Goal: Task Accomplishment & Management: Manage account settings

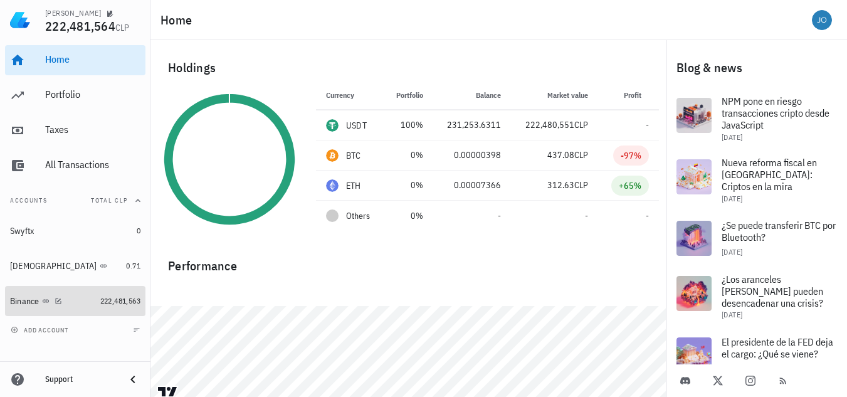
click at [78, 299] on div "Binance" at bounding box center [52, 301] width 85 height 12
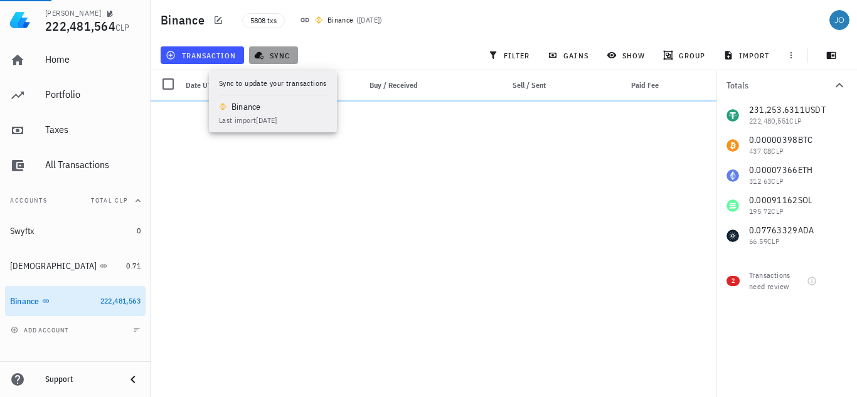
click at [272, 60] on button "sync" at bounding box center [273, 55] width 49 height 18
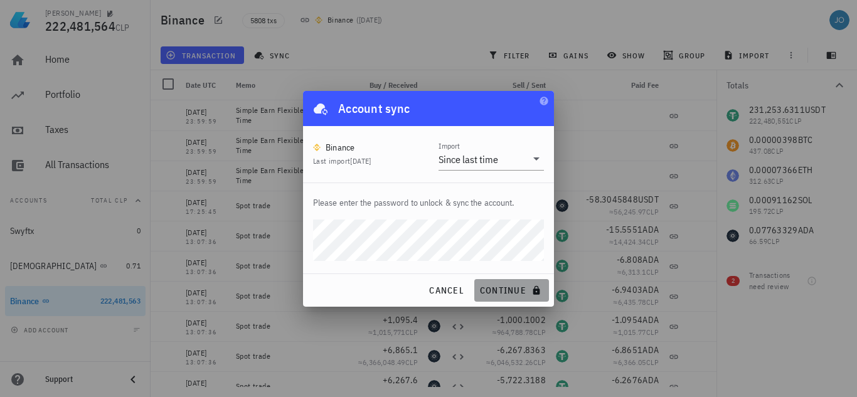
click at [489, 288] on span "continue" at bounding box center [511, 290] width 65 height 11
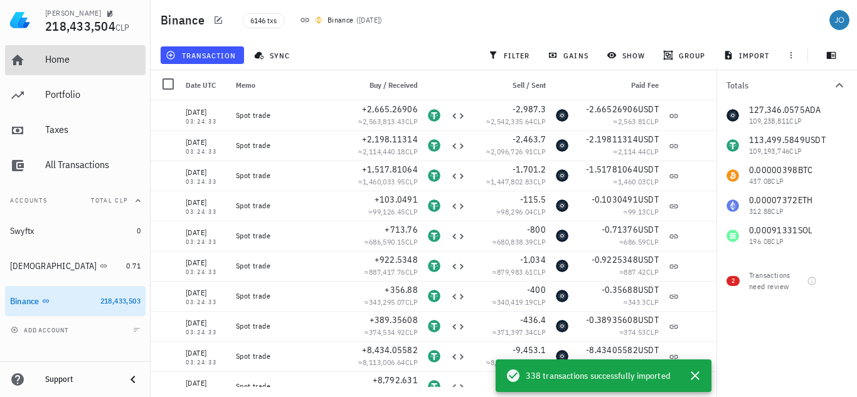
click at [72, 65] on div "Home" at bounding box center [92, 59] width 95 height 12
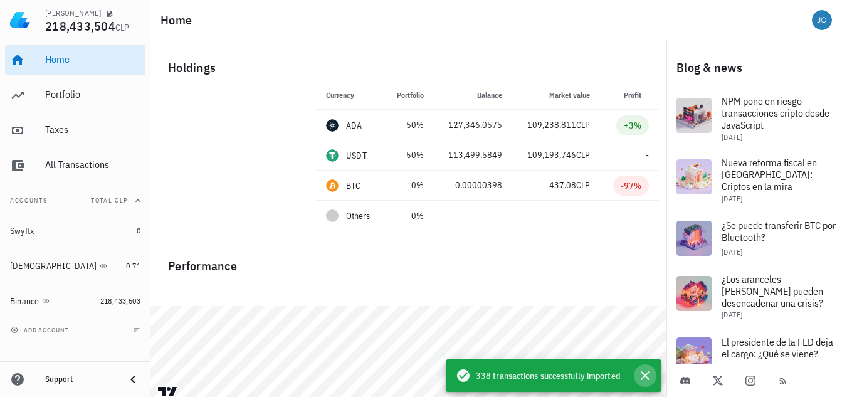
click at [643, 375] on icon "button" at bounding box center [645, 375] width 15 height 15
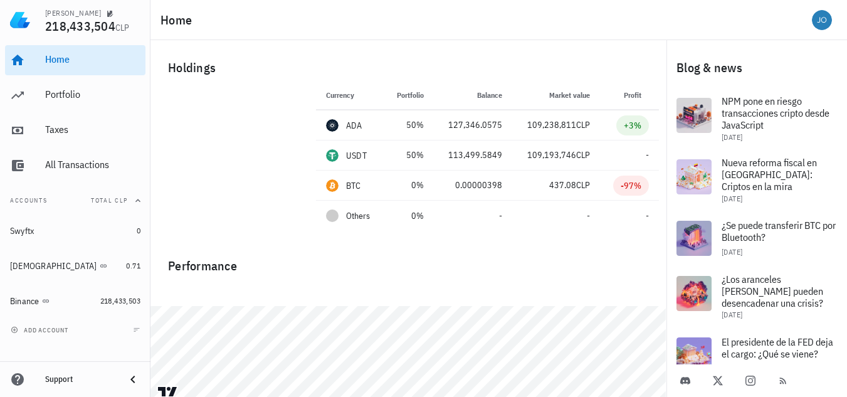
scroll to position [24, 0]
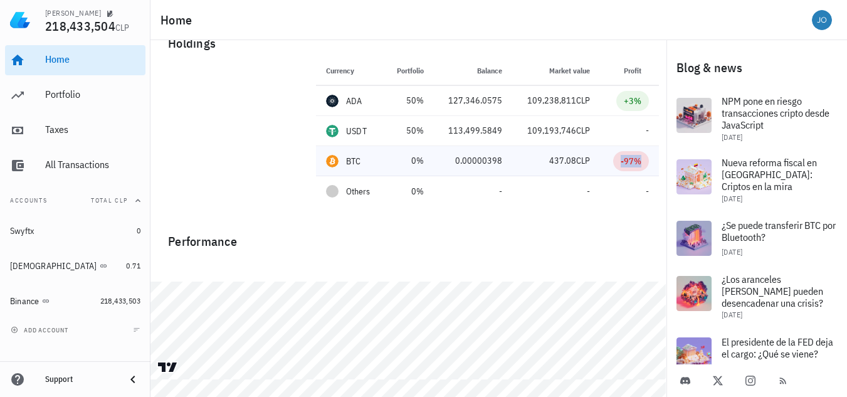
click at [627, 163] on div "-97%" at bounding box center [631, 161] width 21 height 13
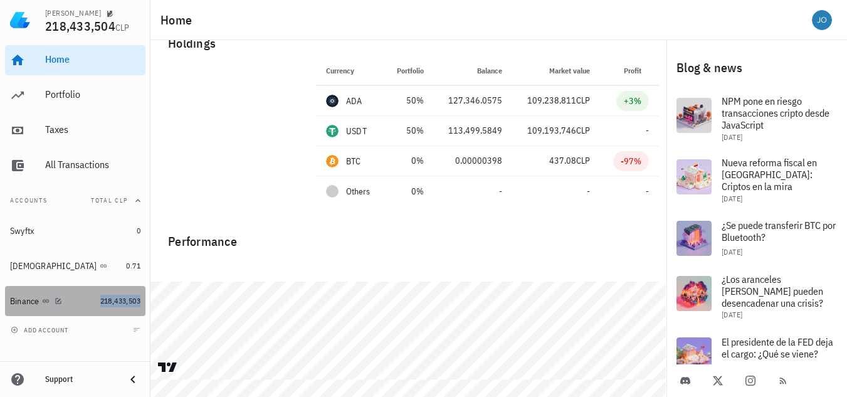
click at [114, 299] on span "218,433,503" at bounding box center [120, 300] width 40 height 9
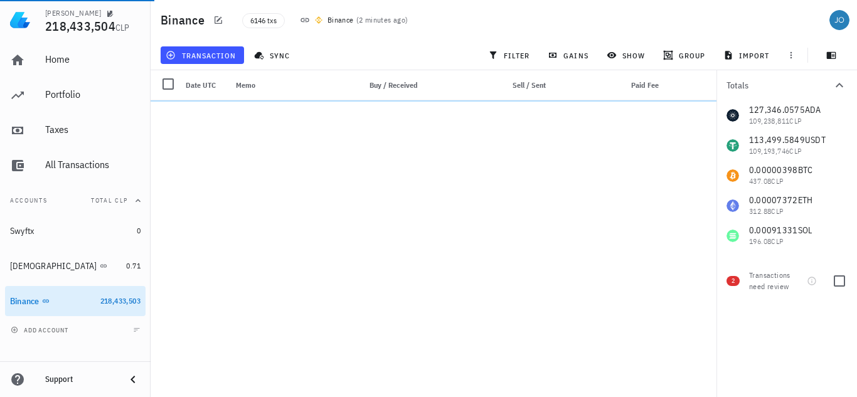
click at [731, 281] on span "2" at bounding box center [732, 281] width 13 height 10
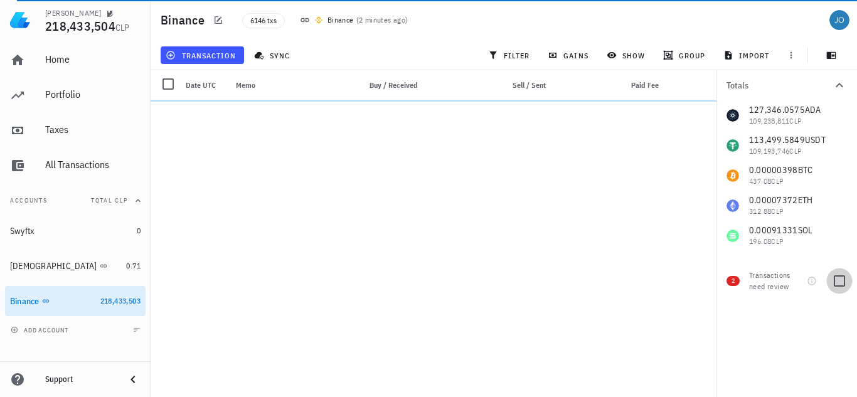
click at [837, 282] on div at bounding box center [839, 280] width 21 height 21
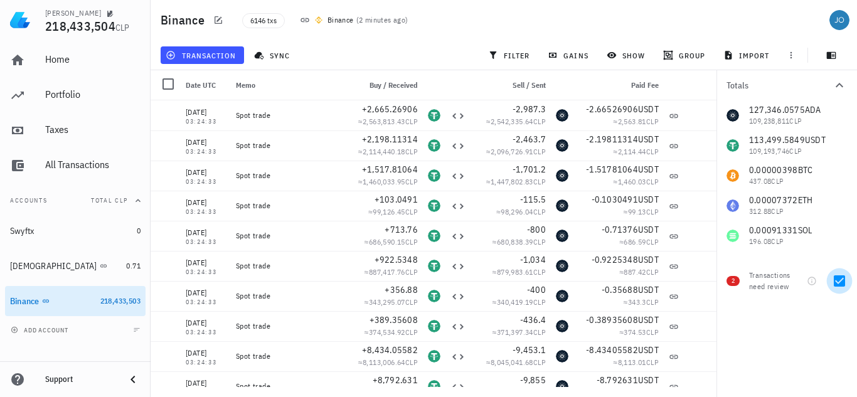
click at [837, 282] on div at bounding box center [839, 280] width 21 height 21
checkbox input "false"
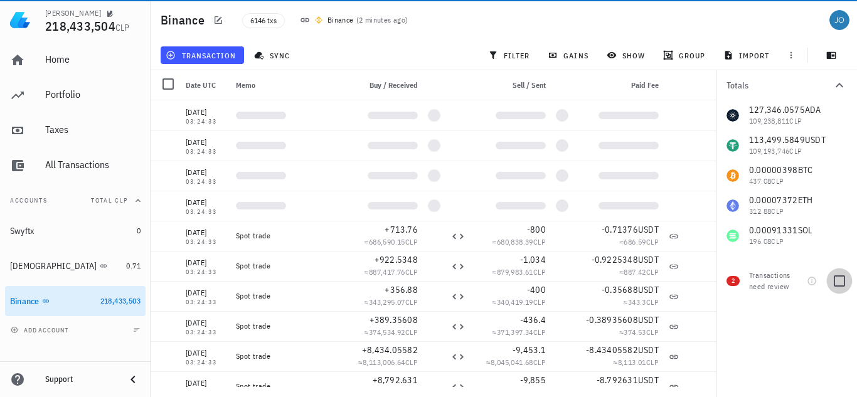
click at [841, 280] on div at bounding box center [839, 280] width 21 height 21
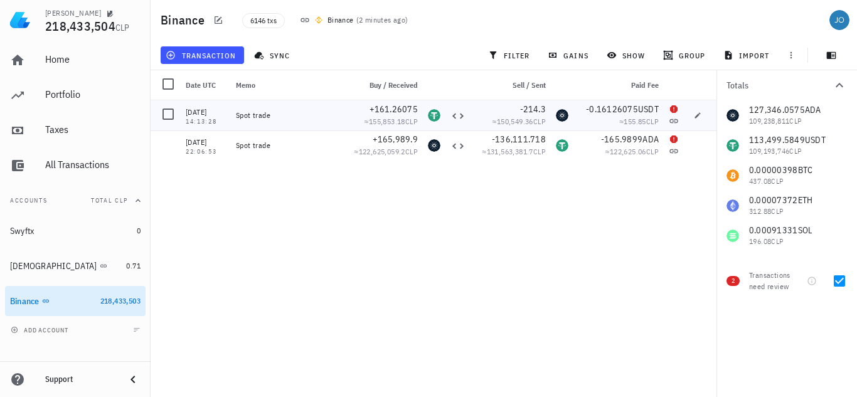
click at [260, 117] on div "Spot trade" at bounding box center [287, 115] width 102 height 10
click at [701, 117] on icon "button" at bounding box center [698, 116] width 8 height 8
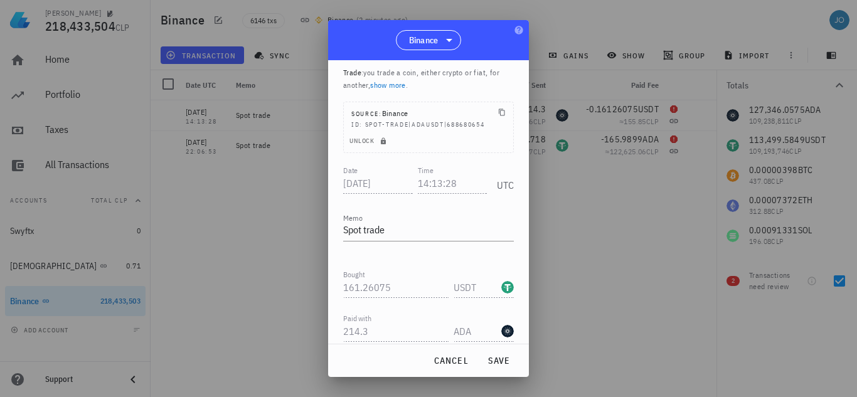
scroll to position [41, 0]
drag, startPoint x: 529, startPoint y: 241, endPoint x: 532, endPoint y: 336, distance: 94.8
click at [532, 336] on div at bounding box center [428, 198] width 857 height 397
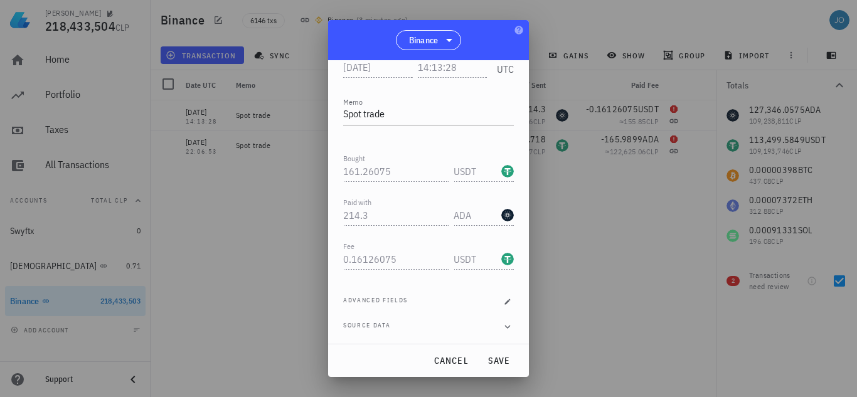
scroll to position [156, 0]
click at [502, 305] on button "button" at bounding box center [507, 300] width 13 height 13
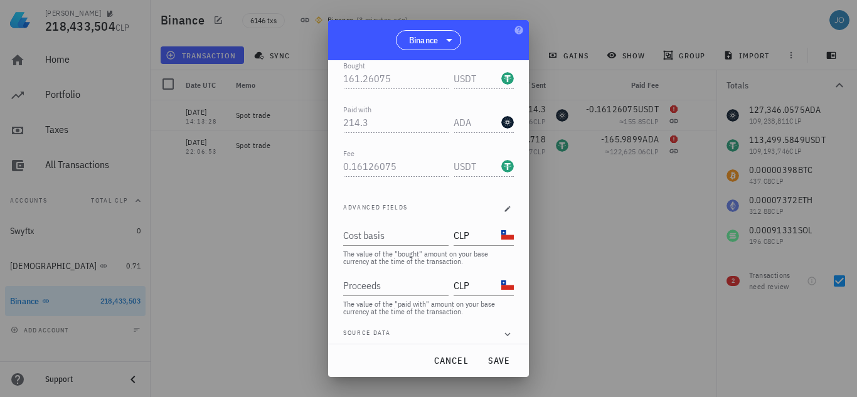
scroll to position [257, 0]
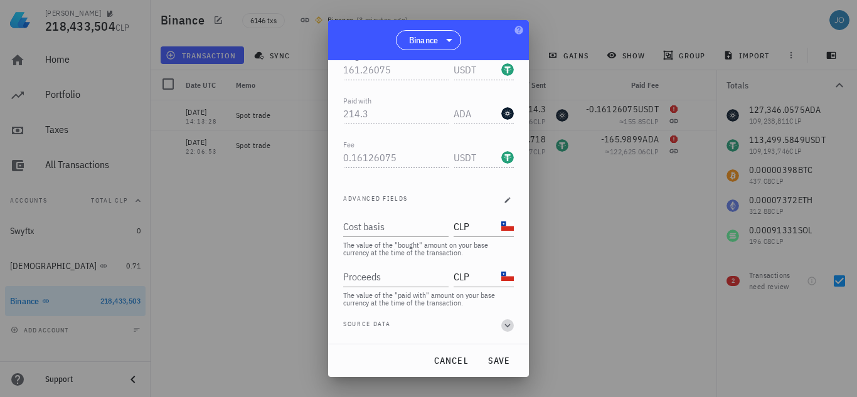
click at [505, 327] on icon "button" at bounding box center [507, 325] width 11 height 15
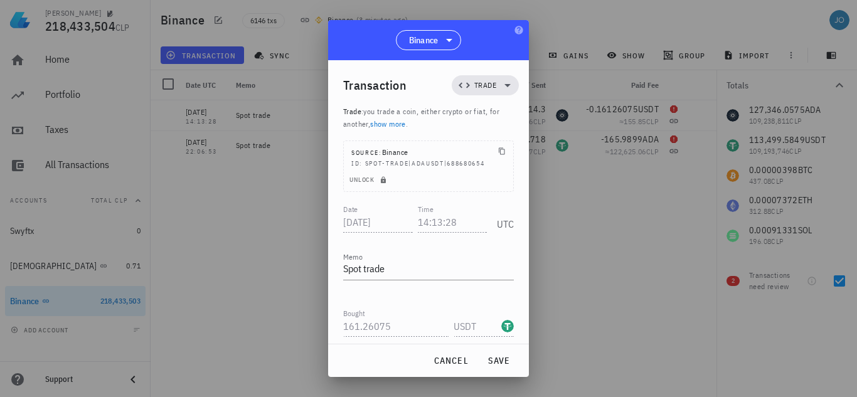
scroll to position [7, 0]
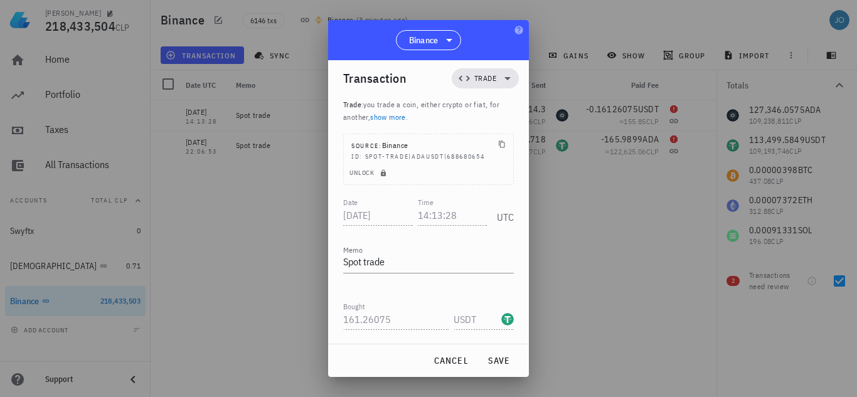
click at [494, 215] on div "UTC" at bounding box center [503, 213] width 22 height 31
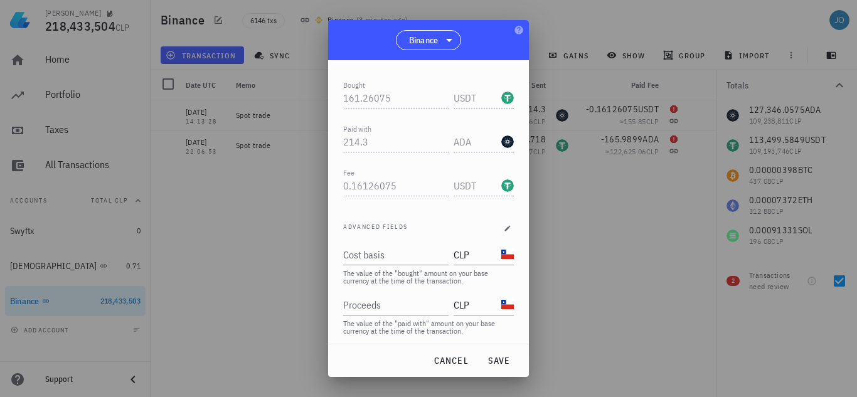
scroll to position [232, 0]
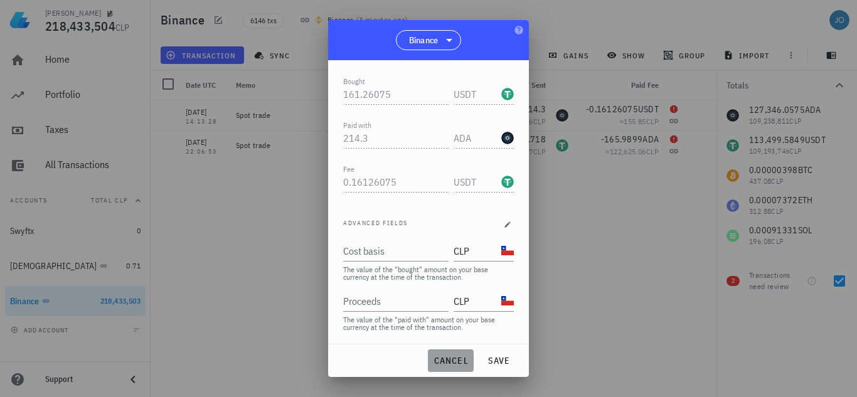
click at [454, 366] on span "cancel" at bounding box center [451, 360] width 36 height 11
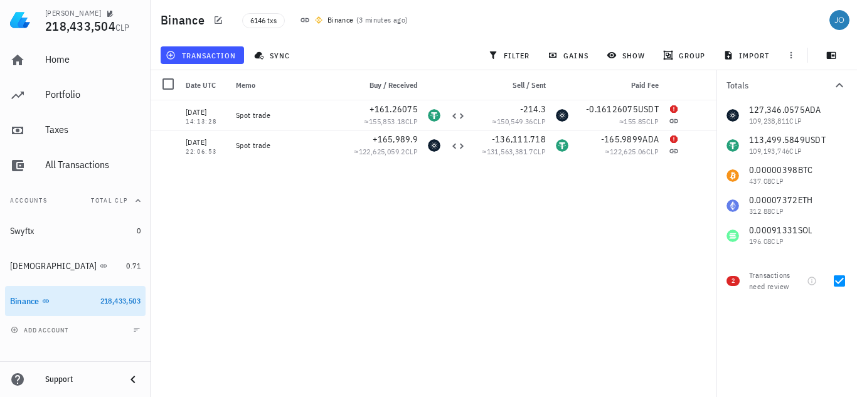
scroll to position [0, 0]
click at [838, 281] on div at bounding box center [839, 280] width 21 height 21
click at [837, 282] on div at bounding box center [839, 280] width 21 height 21
click at [737, 282] on span "2" at bounding box center [732, 281] width 13 height 10
click at [845, 282] on div at bounding box center [839, 280] width 21 height 21
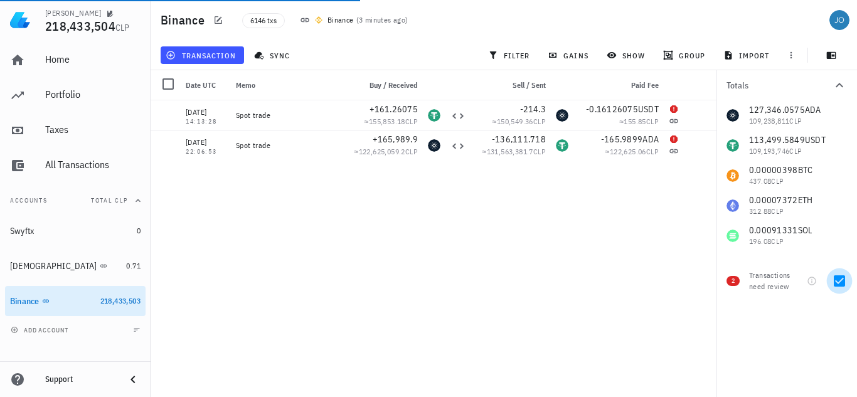
checkbox input "false"
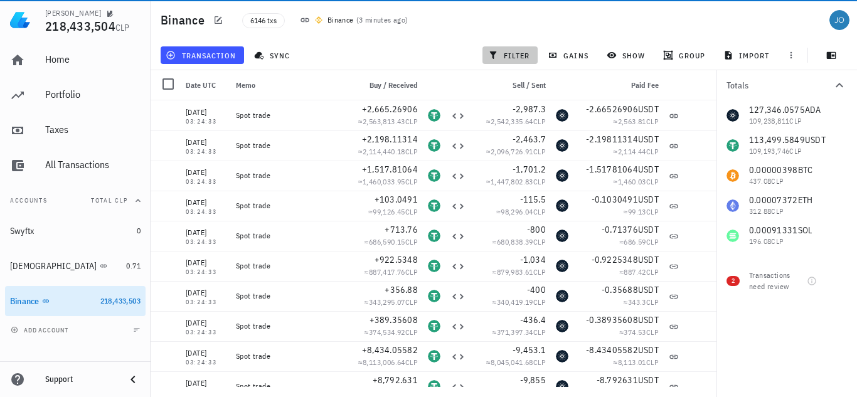
click at [506, 56] on span "filter" at bounding box center [510, 55] width 40 height 10
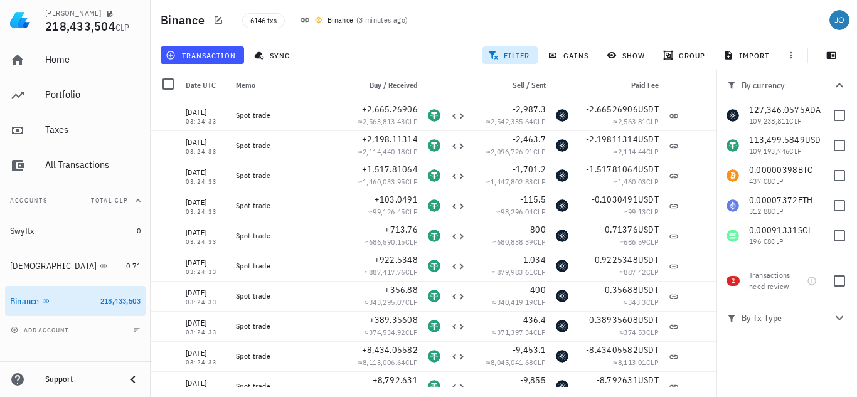
click at [511, 56] on span "filter" at bounding box center [510, 55] width 40 height 10
click at [520, 56] on span "filter" at bounding box center [510, 55] width 40 height 10
click at [843, 317] on icon "button" at bounding box center [839, 317] width 15 height 15
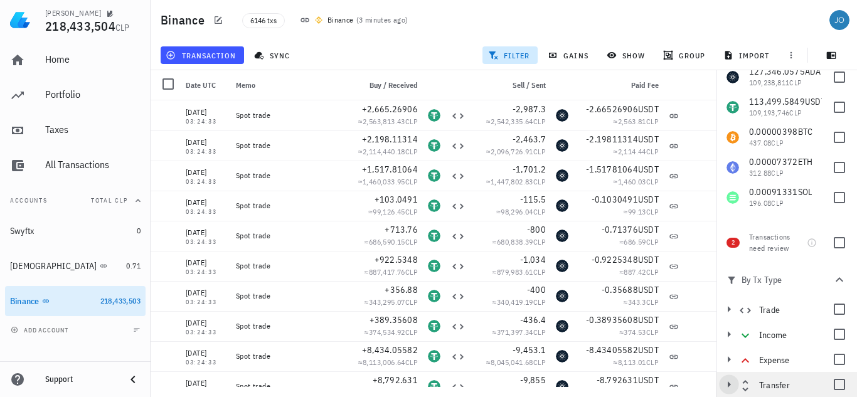
click at [729, 384] on icon "button" at bounding box center [729, 384] width 3 height 6
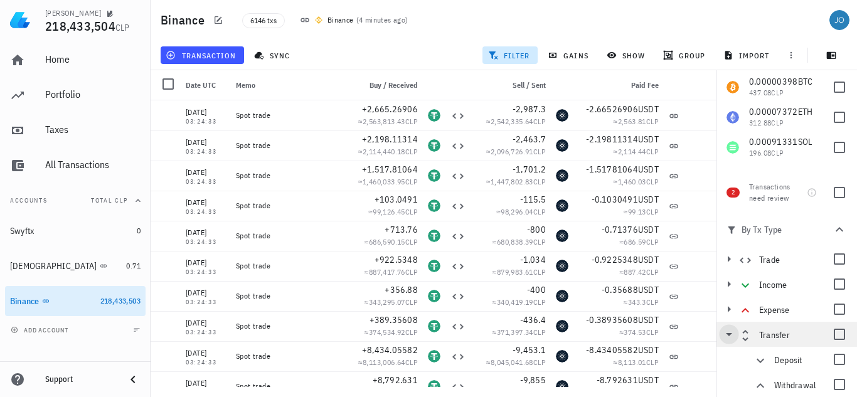
click at [731, 336] on icon "button" at bounding box center [728, 334] width 15 height 15
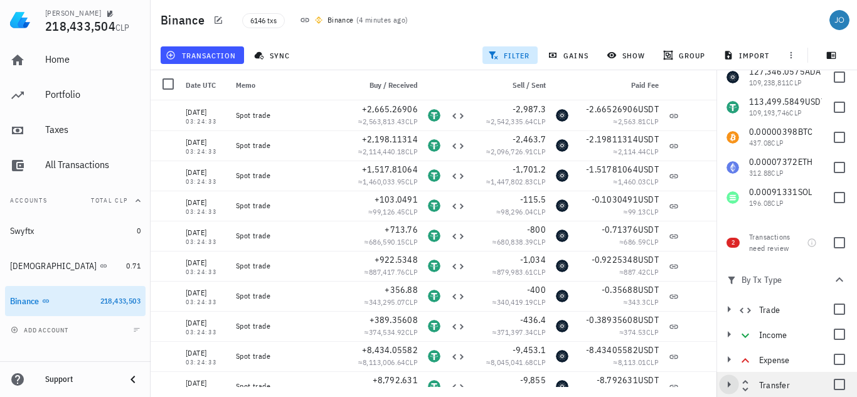
scroll to position [38, 0]
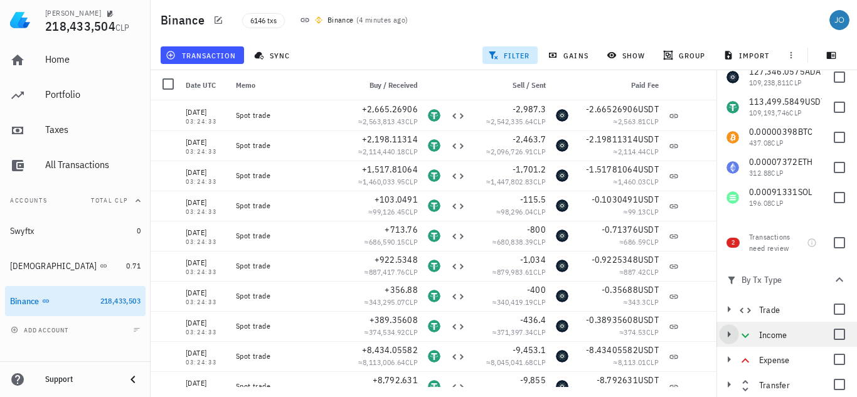
click at [732, 337] on icon "button" at bounding box center [728, 334] width 15 height 15
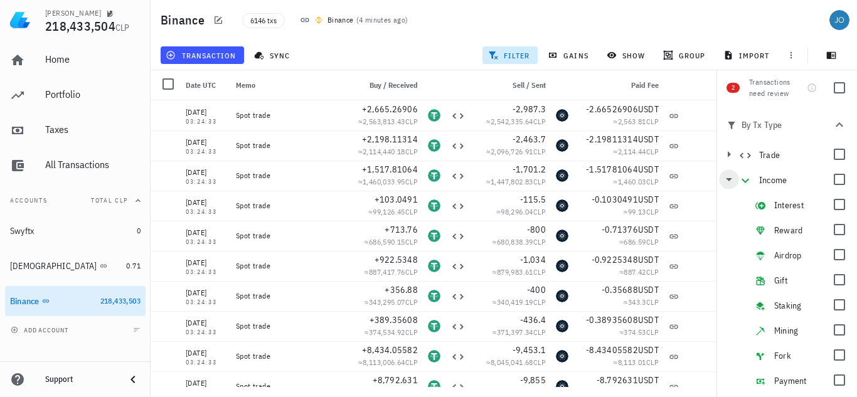
scroll to position [199, 0]
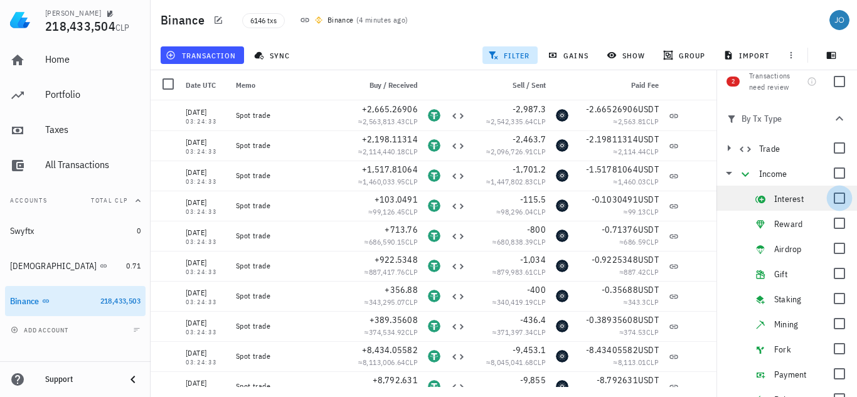
click at [831, 199] on div at bounding box center [839, 198] width 21 height 21
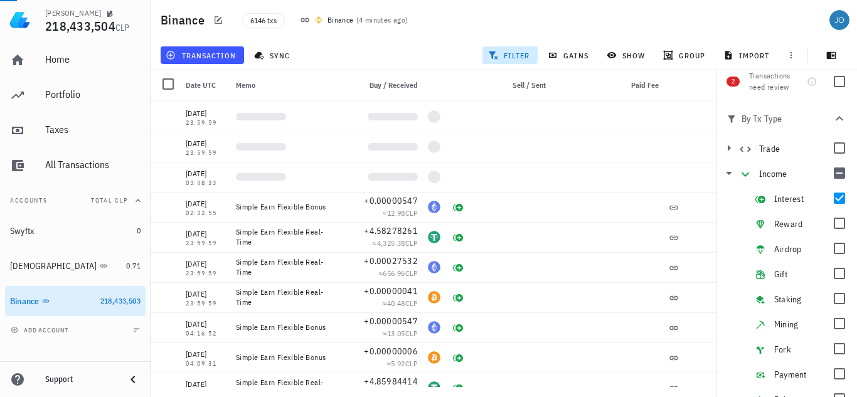
scroll to position [8505, 0]
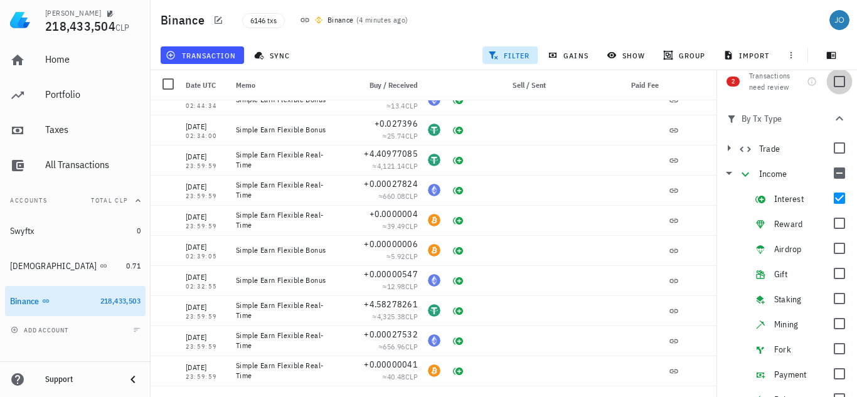
click at [829, 82] on div at bounding box center [839, 81] width 21 height 21
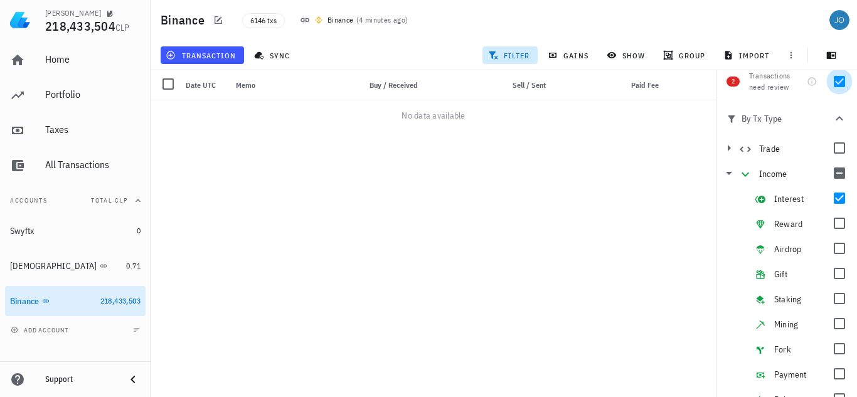
click at [829, 82] on div at bounding box center [839, 81] width 21 height 21
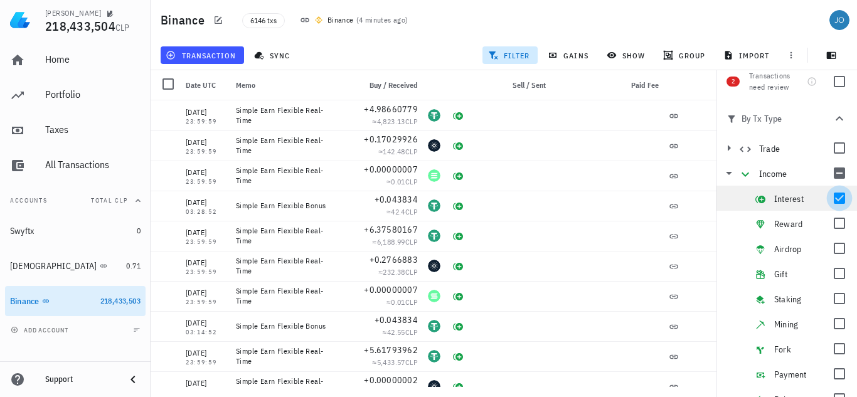
click at [832, 199] on div at bounding box center [839, 198] width 21 height 21
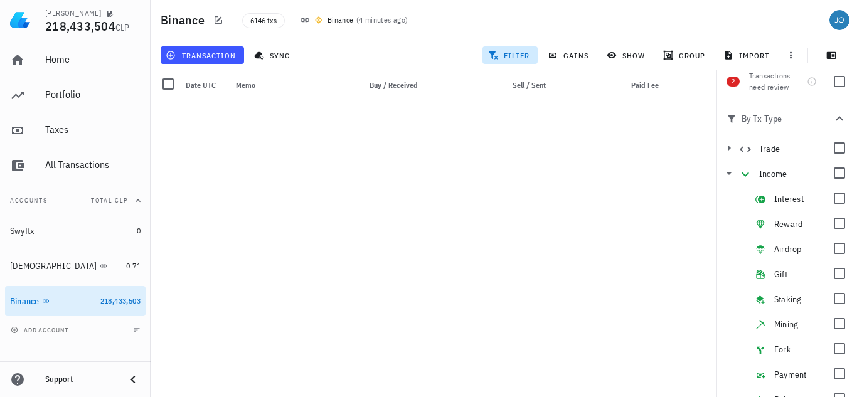
scroll to position [12439, 0]
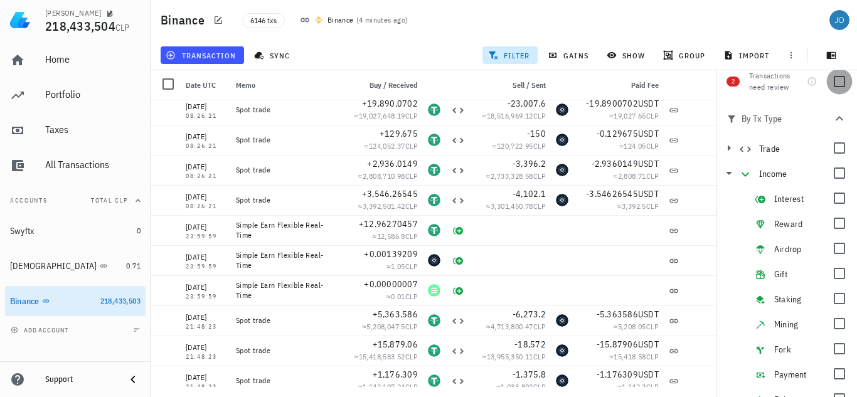
click at [831, 85] on div at bounding box center [839, 81] width 21 height 21
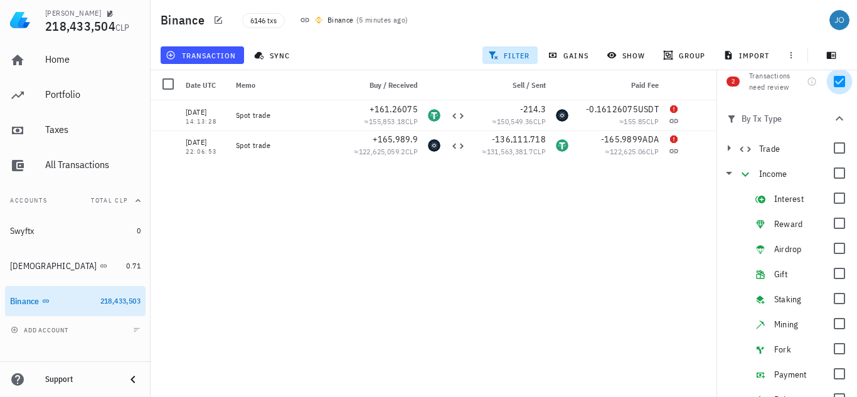
click at [831, 85] on div at bounding box center [839, 81] width 21 height 21
checkbox input "false"
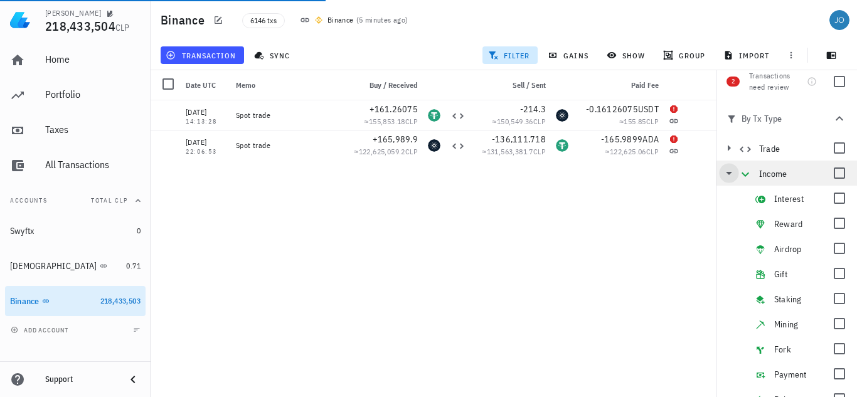
click at [731, 177] on icon "button" at bounding box center [728, 173] width 15 height 15
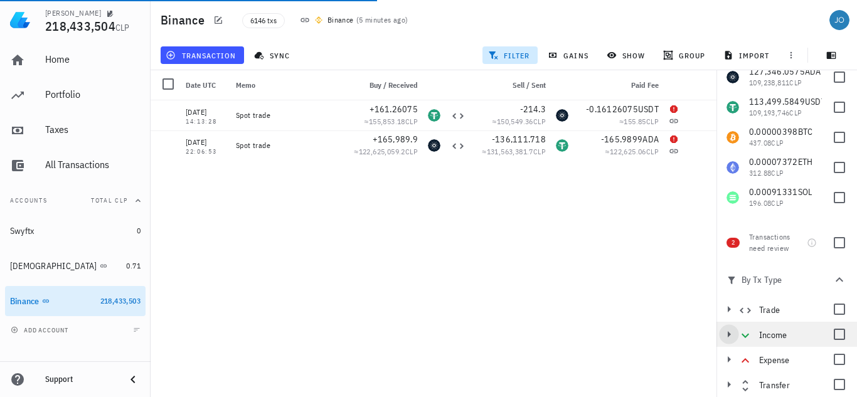
scroll to position [38, 0]
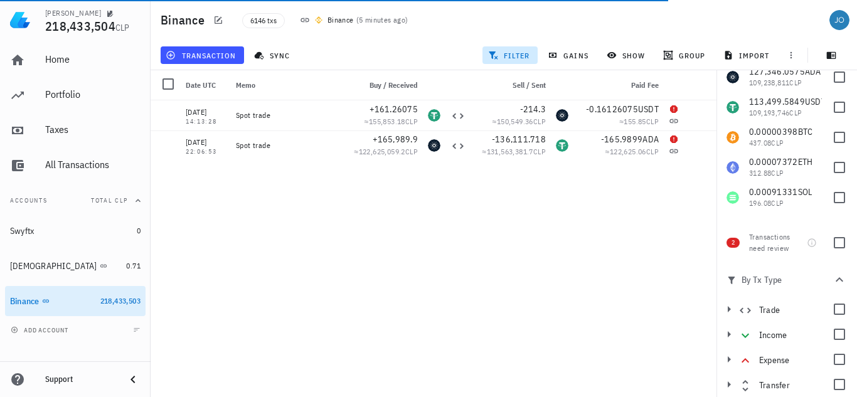
click at [832, 283] on icon "button" at bounding box center [839, 279] width 15 height 15
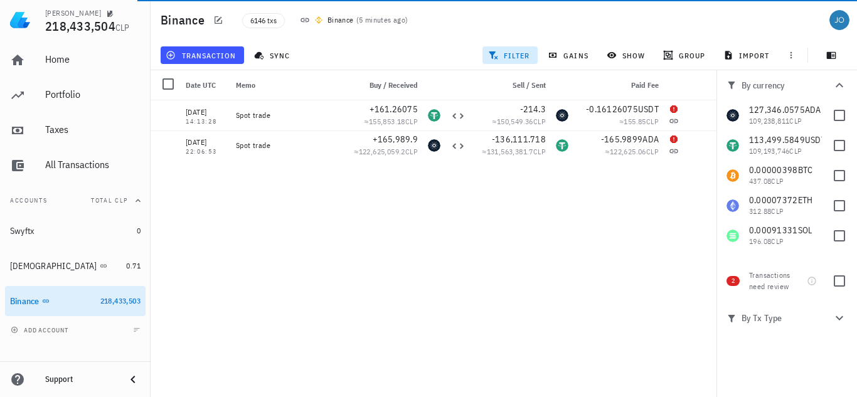
click at [512, 56] on span "filter" at bounding box center [510, 55] width 40 height 10
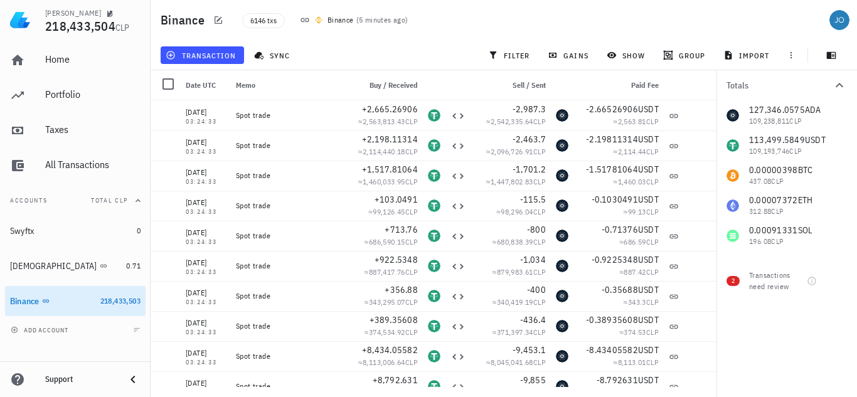
click at [195, 87] on span "Date UTC" at bounding box center [201, 84] width 30 height 9
click at [162, 87] on div at bounding box center [167, 83] width 21 height 21
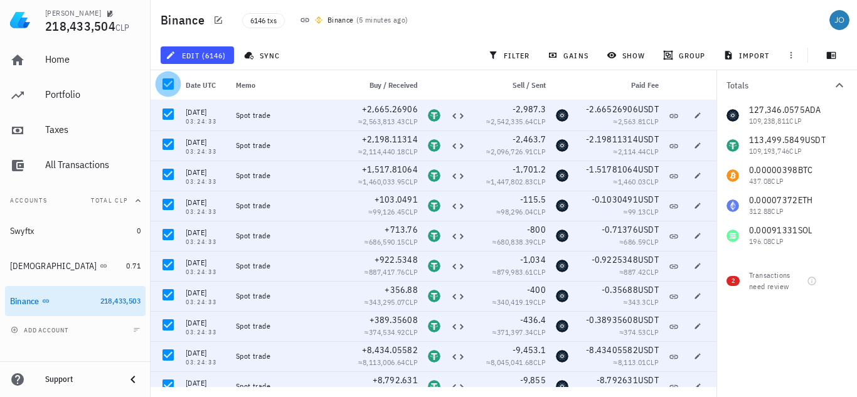
click at [162, 86] on div at bounding box center [167, 83] width 21 height 21
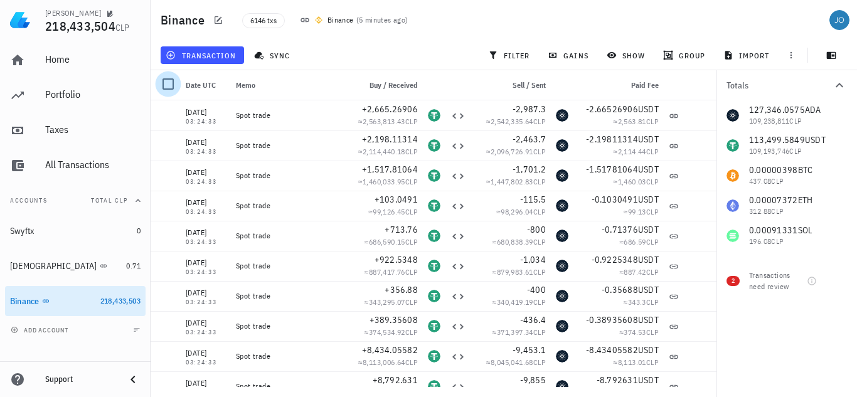
click at [162, 86] on div at bounding box center [167, 83] width 21 height 21
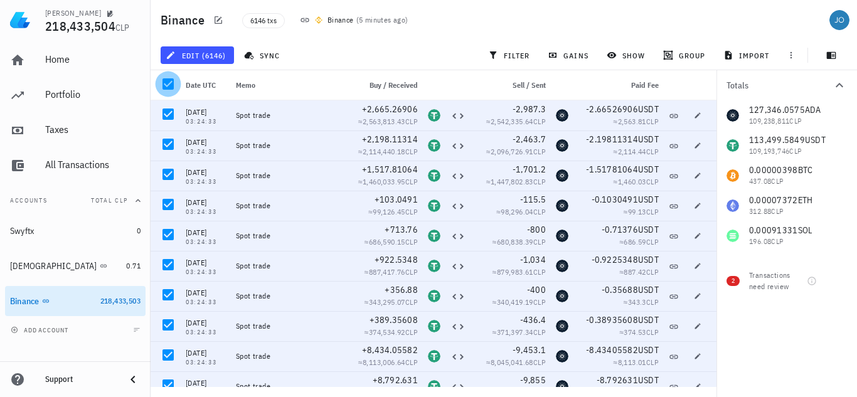
click at [162, 86] on div at bounding box center [167, 83] width 21 height 21
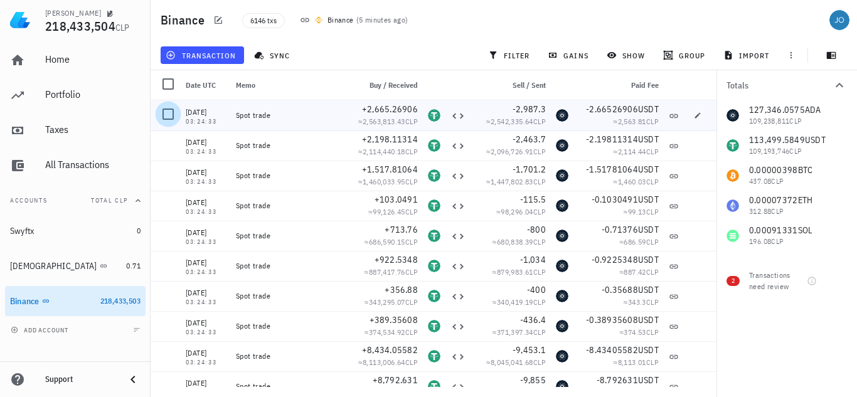
click at [167, 108] on div at bounding box center [167, 113] width 21 height 21
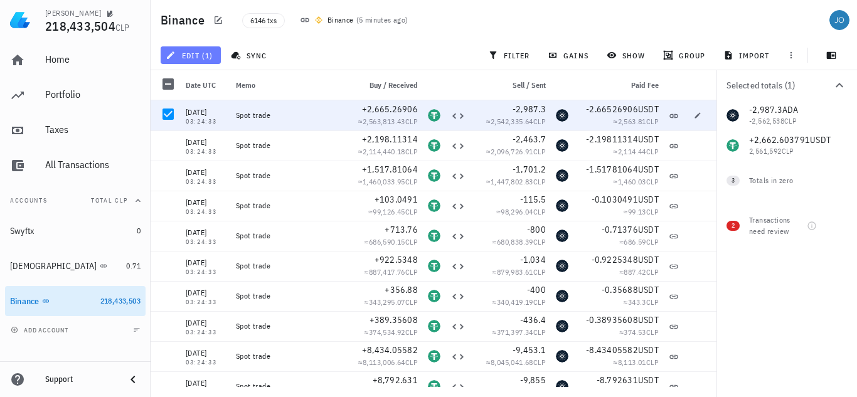
click at [194, 53] on span "edit (1)" at bounding box center [190, 55] width 45 height 10
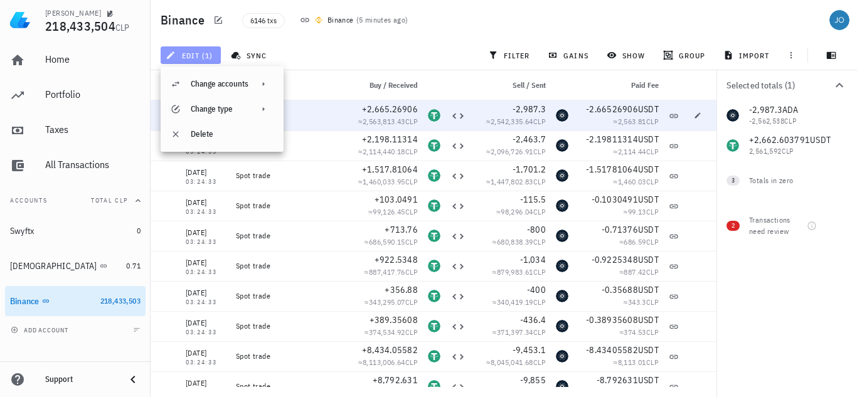
click at [194, 53] on span "edit (1)" at bounding box center [190, 55] width 45 height 10
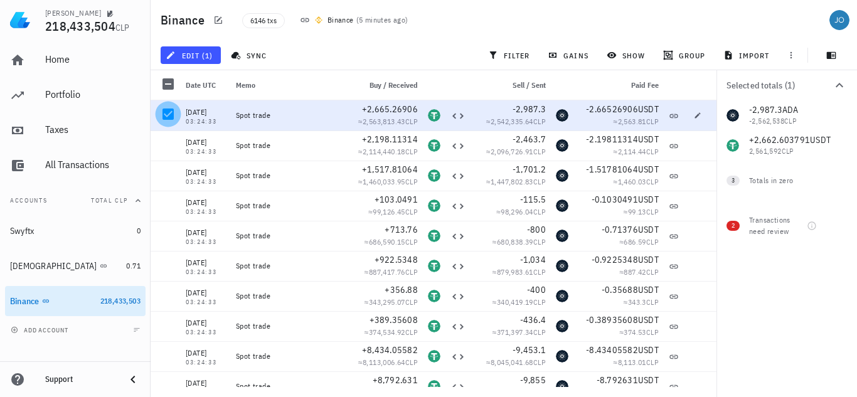
click at [170, 111] on div at bounding box center [167, 113] width 21 height 21
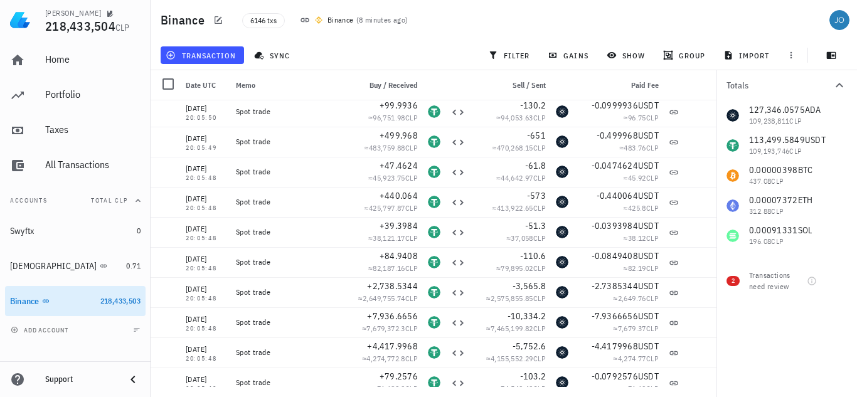
scroll to position [161143, 0]
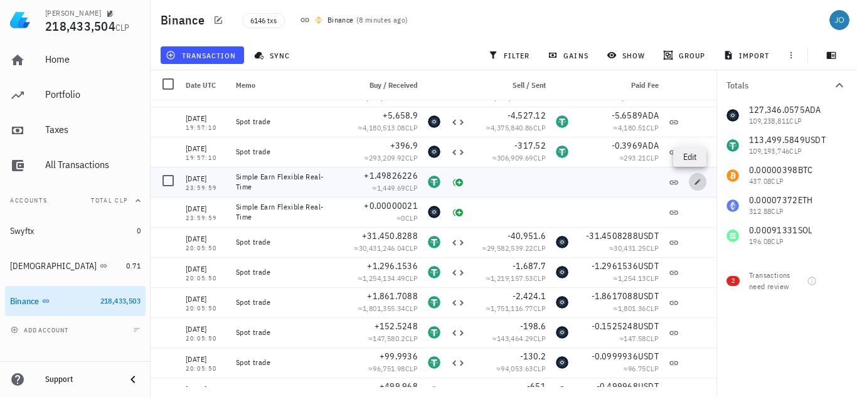
click at [693, 187] on button "button" at bounding box center [698, 182] width 18 height 18
type input "[DATE]"
type input "23:59:59"
type textarea "Simple Earn Flexible Real-Time"
type input "1.49826226"
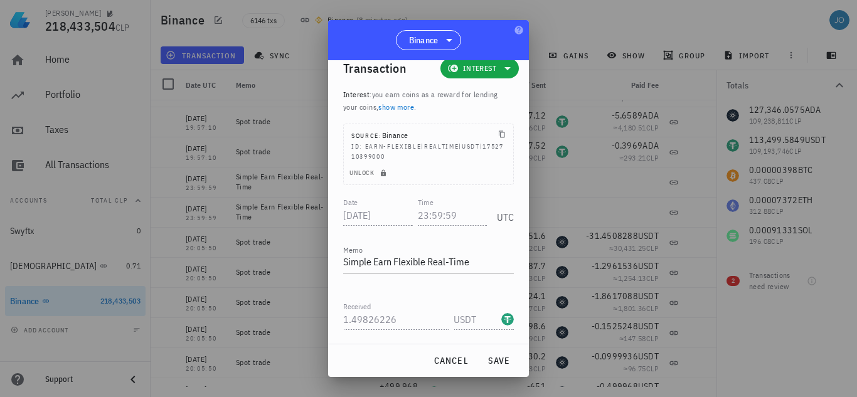
scroll to position [14, 0]
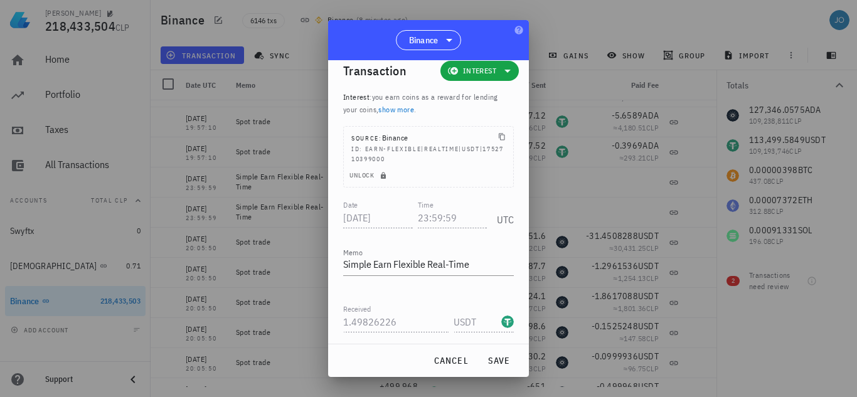
click at [572, 22] on div at bounding box center [428, 198] width 857 height 397
click at [453, 364] on span "cancel" at bounding box center [451, 360] width 36 height 11
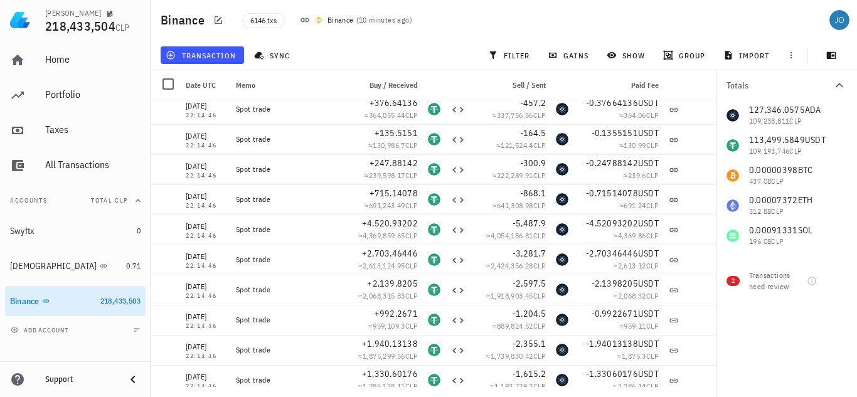
scroll to position [153369, 0]
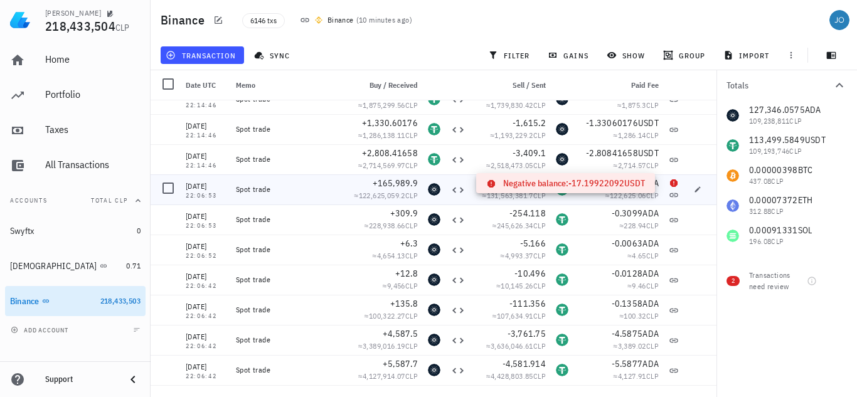
click at [670, 184] on icon at bounding box center [674, 183] width 8 height 8
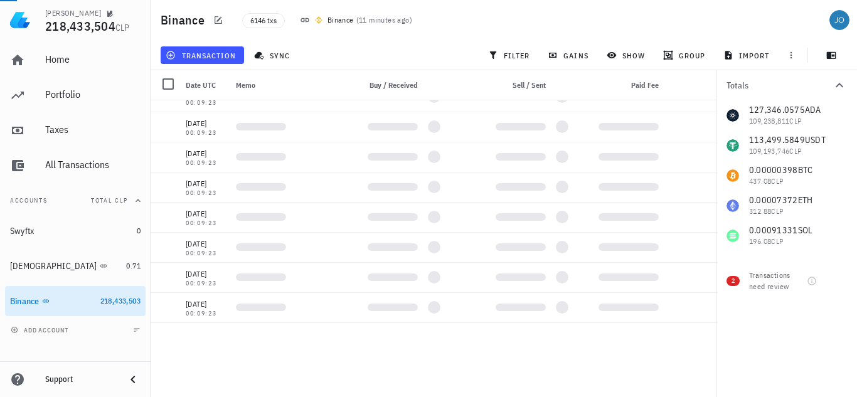
scroll to position [146347, 0]
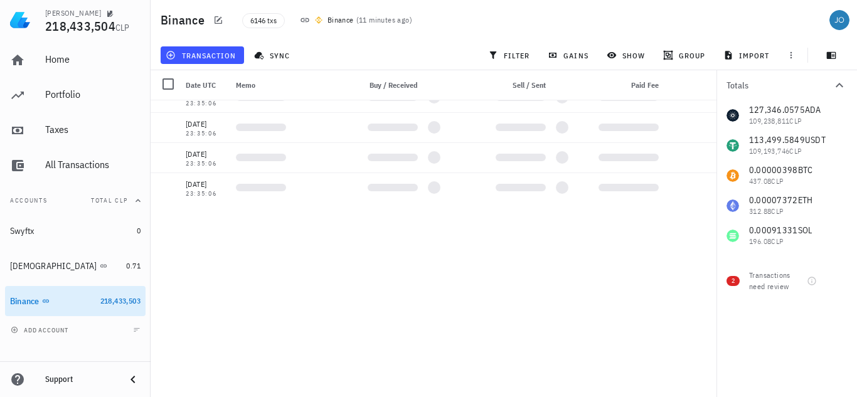
scroll to position [146849, 0]
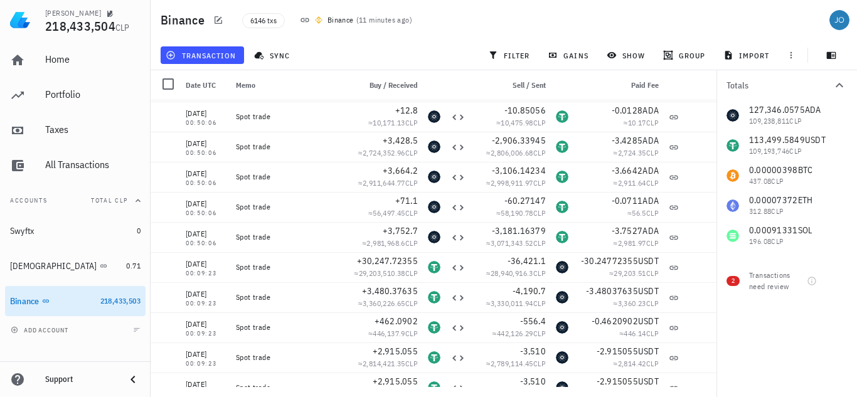
click at [717, 374] on div "Totals 127,346.0575 ADA 109,238,811 CLP 113,499.5849 USDT 109,193,746 CLP 0.000…" at bounding box center [786, 233] width 140 height 327
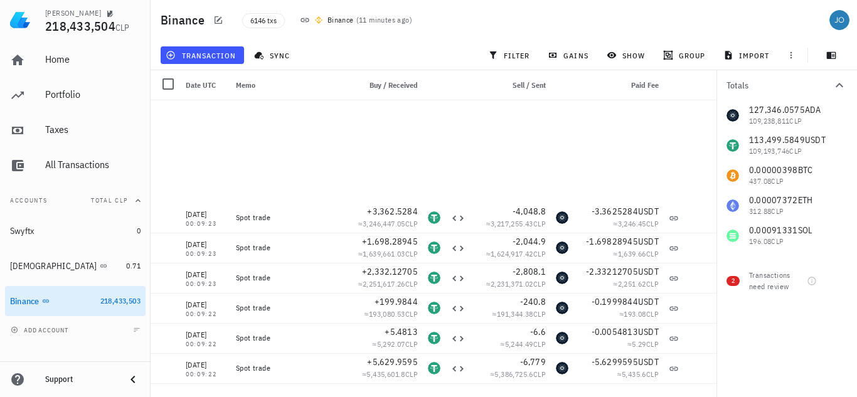
scroll to position [147601, 0]
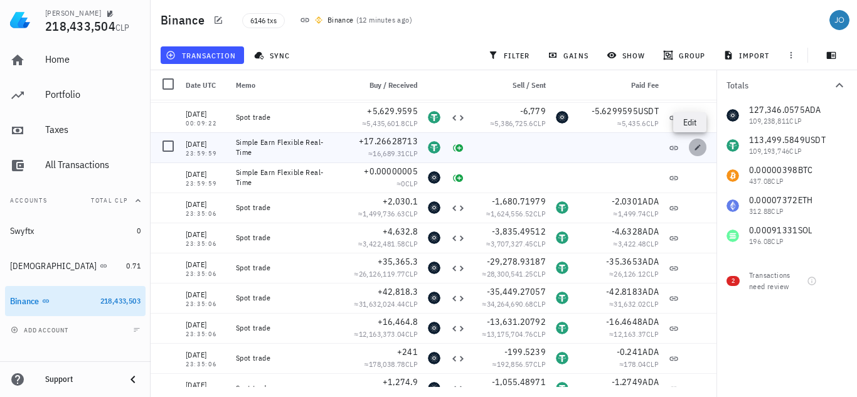
click at [694, 149] on icon "button" at bounding box center [698, 148] width 8 height 8
type input "2025-07-17"
type input "17.26628713"
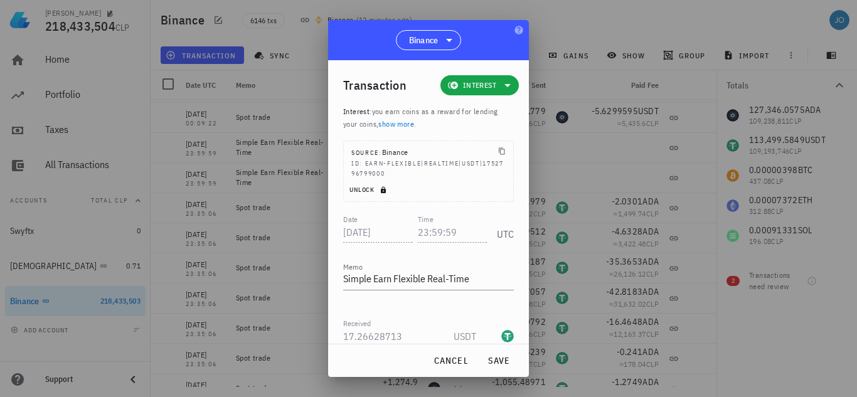
click at [359, 186] on span "Unlock" at bounding box center [369, 190] width 41 height 8
click at [423, 222] on input "23:59:59" at bounding box center [453, 232] width 70 height 20
click at [503, 362] on span "save" at bounding box center [499, 360] width 30 height 11
type input "23:59:59"
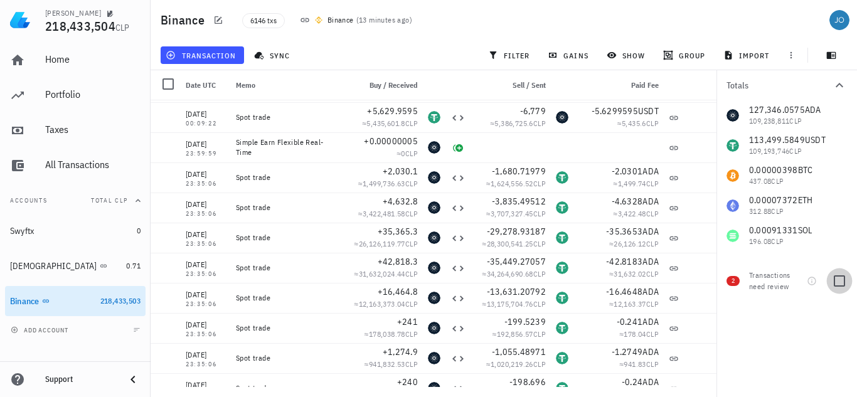
click at [842, 280] on div at bounding box center [839, 280] width 21 height 21
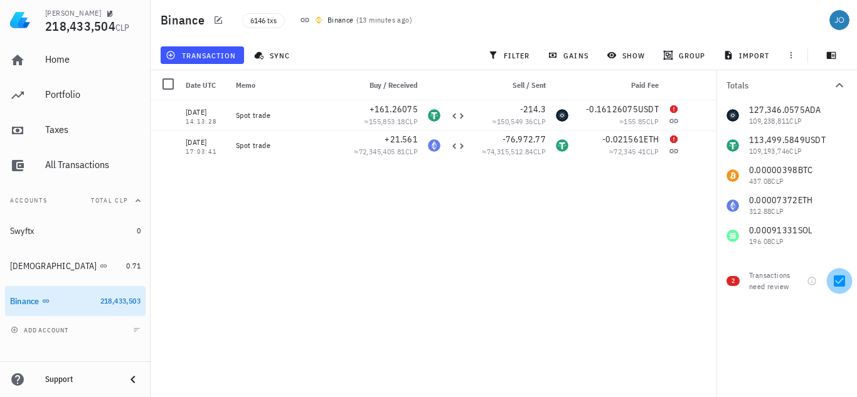
click at [835, 281] on div at bounding box center [839, 280] width 21 height 21
click at [841, 280] on div at bounding box center [839, 280] width 21 height 21
checkbox input "false"
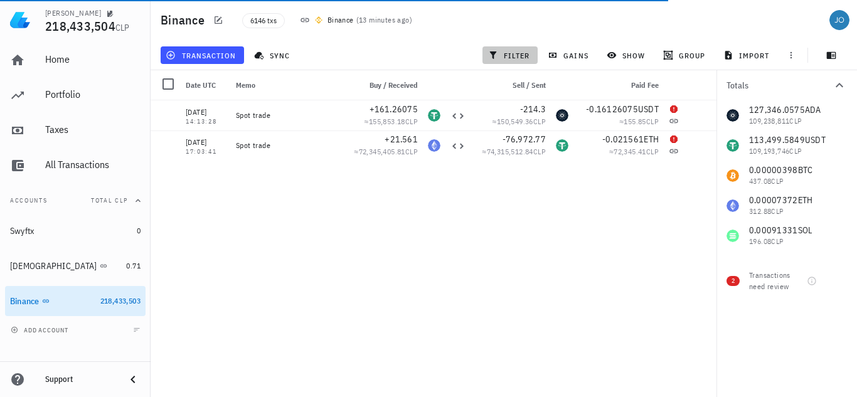
click at [516, 53] on span "filter" at bounding box center [510, 55] width 40 height 10
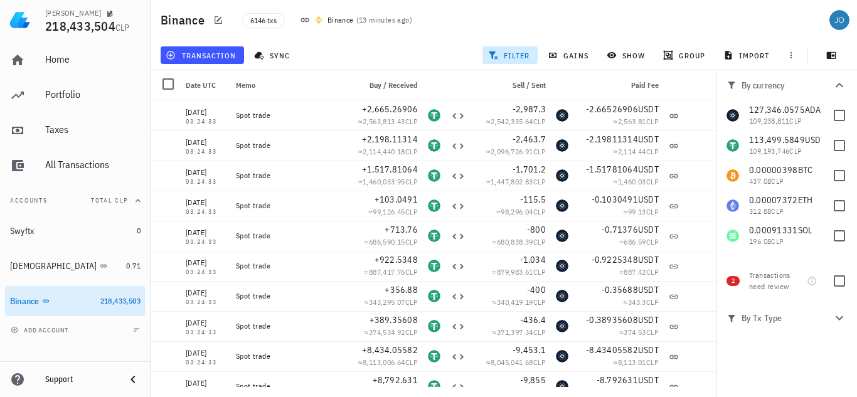
click at [842, 315] on icon "button" at bounding box center [839, 317] width 15 height 15
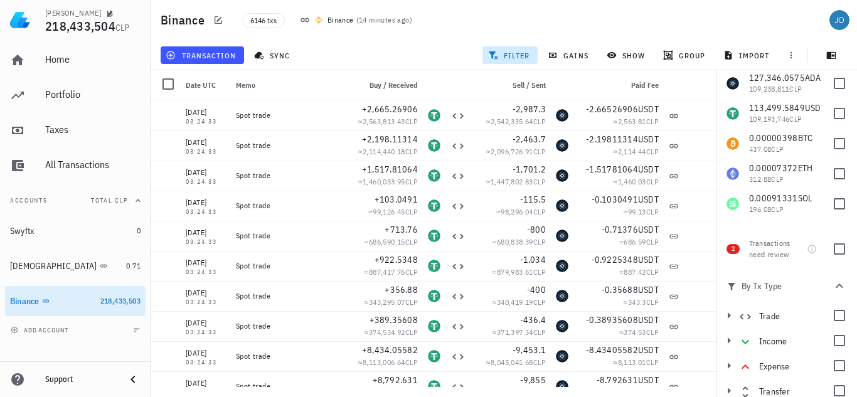
scroll to position [38, 0]
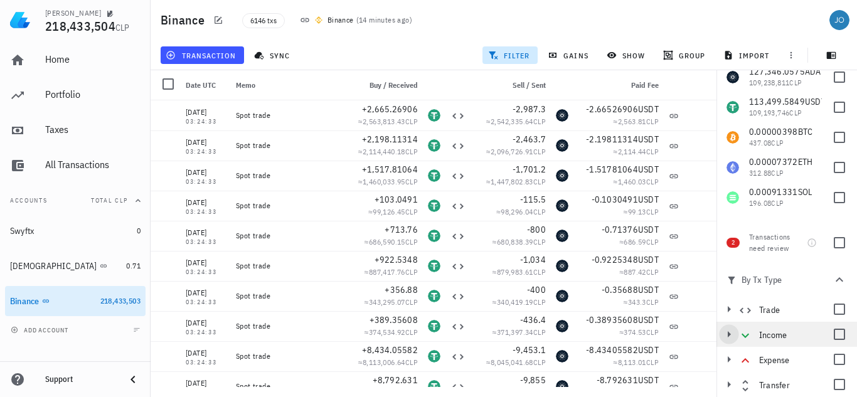
click at [727, 334] on icon "button" at bounding box center [728, 334] width 15 height 15
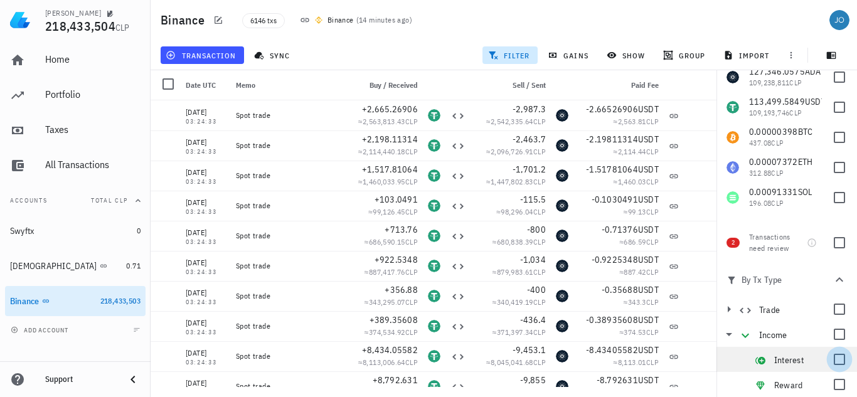
click at [829, 360] on div at bounding box center [839, 359] width 21 height 21
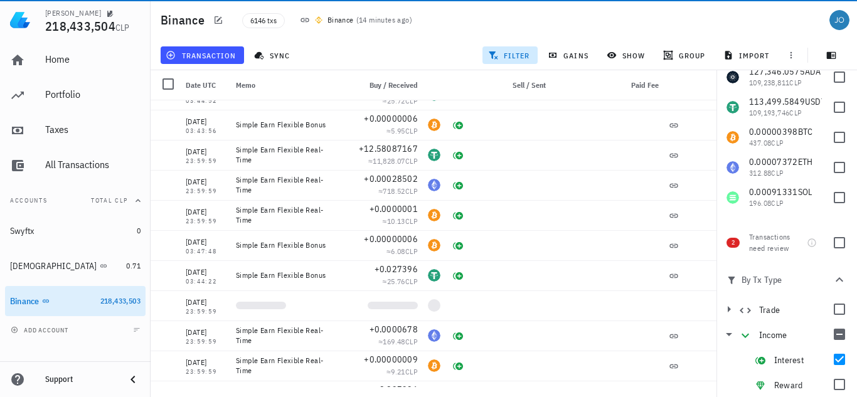
scroll to position [9118, 0]
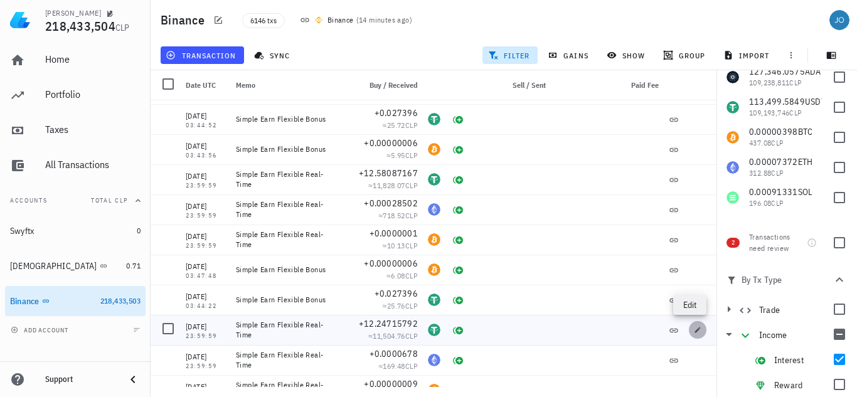
click at [694, 332] on icon "button" at bounding box center [698, 330] width 8 height 8
type input "2025-05-28"
type input "12.24715792"
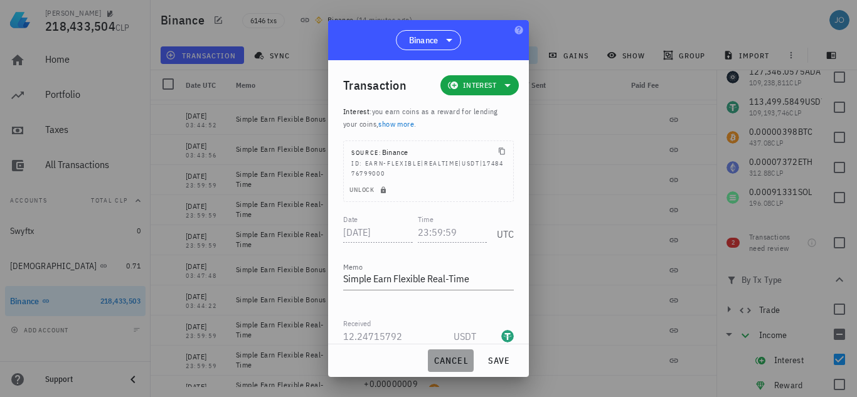
click at [452, 361] on span "cancel" at bounding box center [451, 360] width 36 height 11
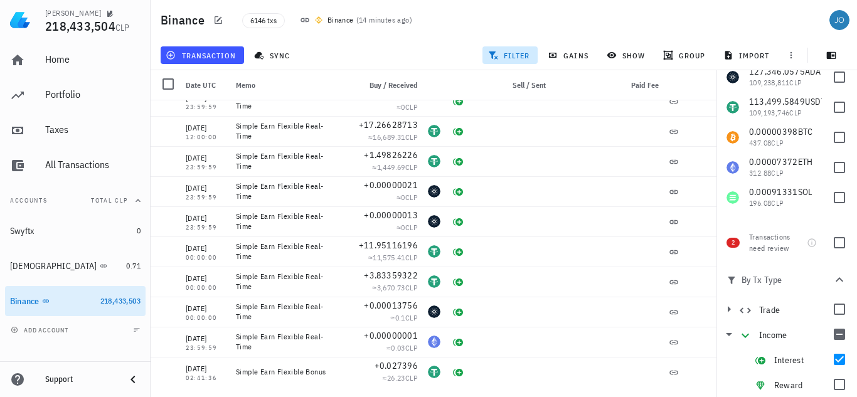
scroll to position [5981, 0]
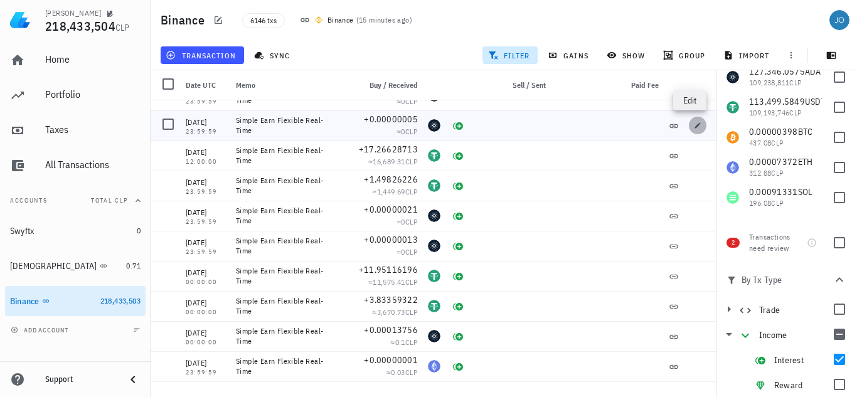
click at [695, 127] on icon "button" at bounding box center [698, 125] width 6 height 6
type input "2025-07-17"
type input "0.00000005"
type input "ADA"
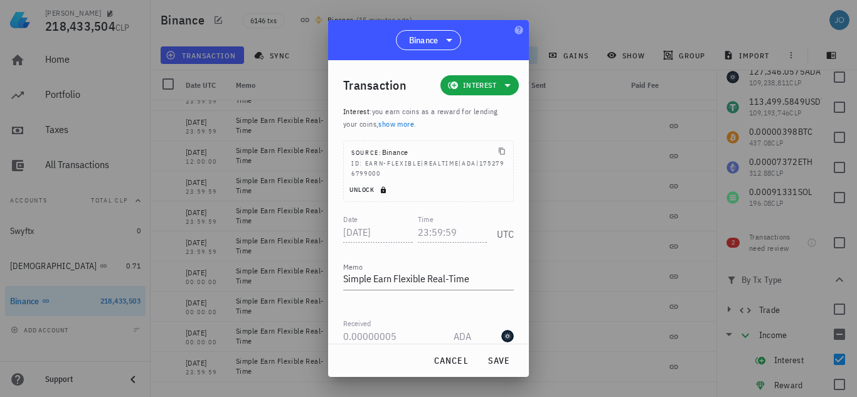
click at [364, 186] on span "Unlock" at bounding box center [369, 190] width 41 height 8
click at [431, 222] on input "23:59:59" at bounding box center [453, 232] width 70 height 20
drag, startPoint x: 457, startPoint y: 215, endPoint x: 398, endPoint y: 213, distance: 59.0
click at [398, 213] on div "Date 2025-07-17 Time 23:59:59 UTC" at bounding box center [428, 229] width 171 height 34
click at [509, 363] on span "save" at bounding box center [499, 360] width 30 height 11
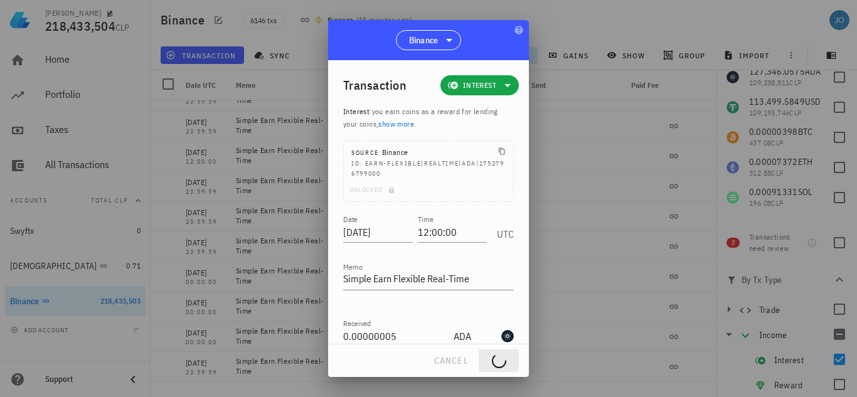
type input "23:59:59"
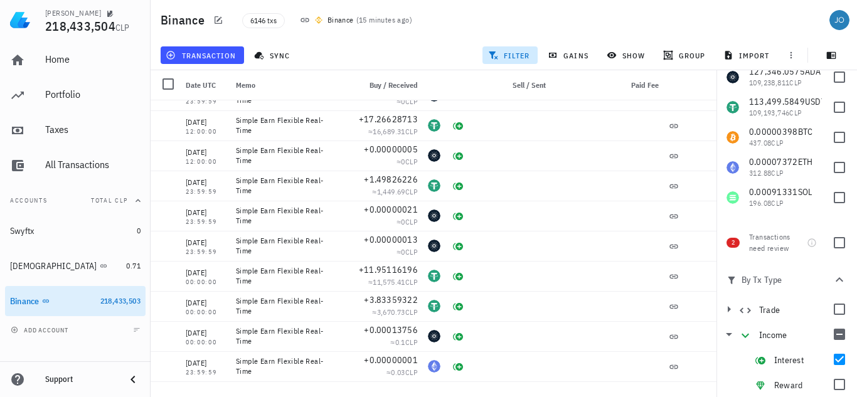
scroll to position [5730, 0]
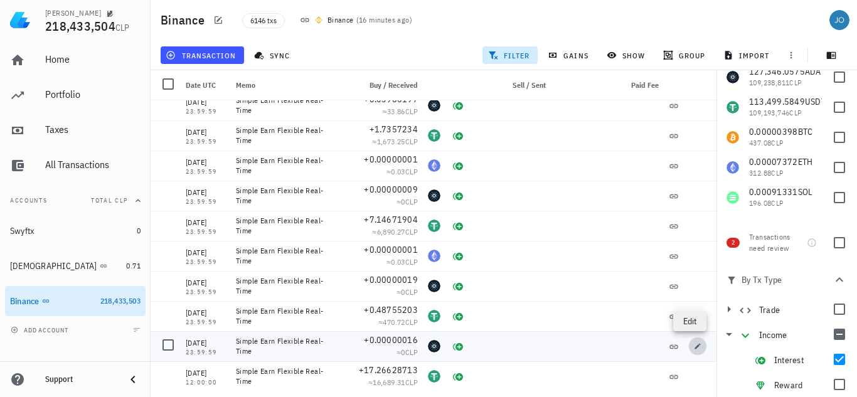
click at [694, 346] on icon "button" at bounding box center [698, 346] width 8 height 8
type input "2025-07-18"
type input "0.00000016"
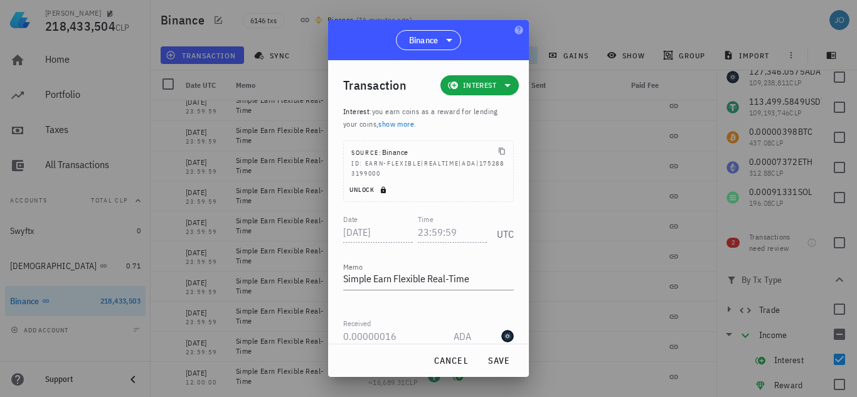
click at [354, 186] on span "Unlock" at bounding box center [369, 190] width 41 height 8
drag, startPoint x: 454, startPoint y: 218, endPoint x: 399, endPoint y: 220, distance: 55.2
click at [399, 220] on div "Date 2025-07-18 Time 23:59:59 UTC" at bounding box center [428, 229] width 171 height 34
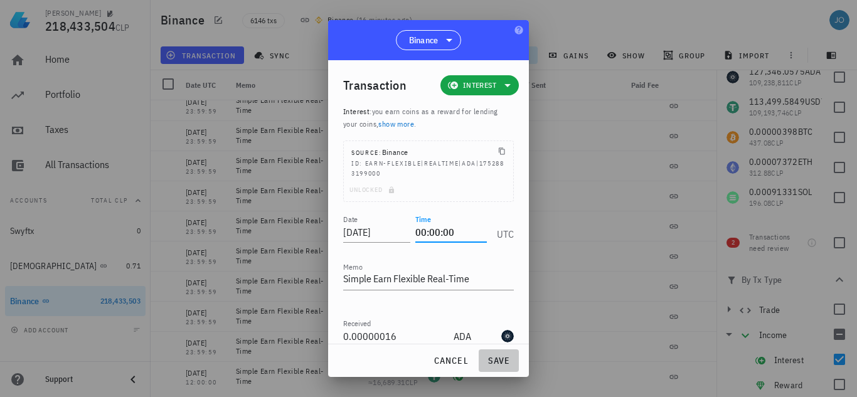
click at [504, 360] on span "save" at bounding box center [499, 360] width 30 height 11
type input "23:59:59"
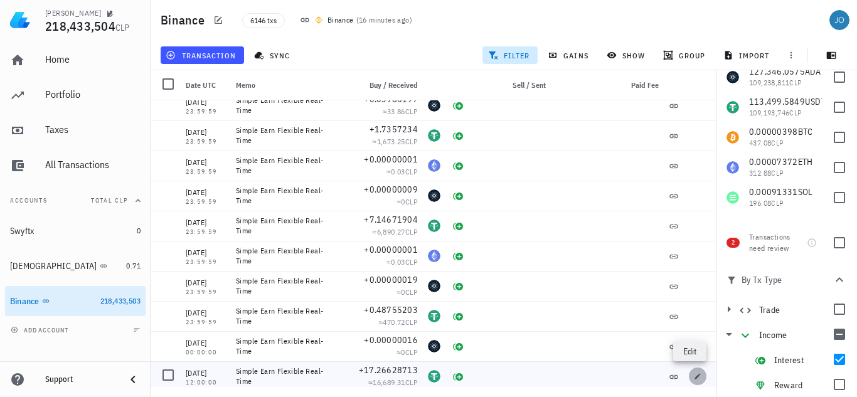
click at [694, 379] on icon "button" at bounding box center [698, 377] width 8 height 8
type input "2025-07-17"
type input "12:00:00"
type input "17.26628713"
type input "USDT"
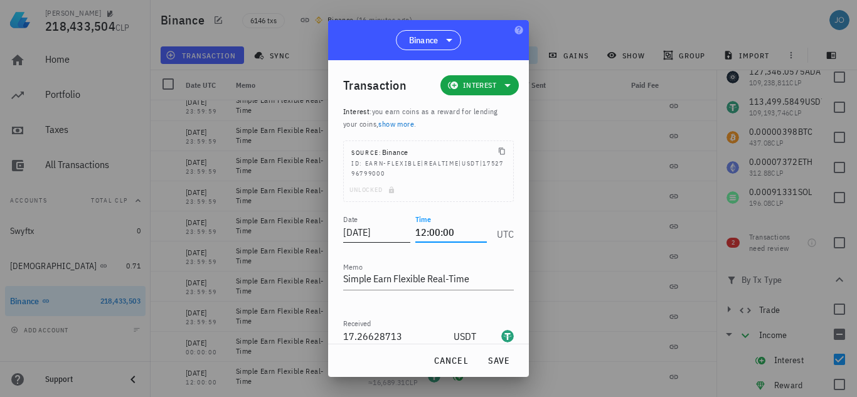
drag, startPoint x: 418, startPoint y: 220, endPoint x: 398, endPoint y: 221, distance: 20.1
click at [398, 221] on div "Date 2025-07-17 Time 12:00:00 UTC" at bounding box center [428, 229] width 171 height 34
click at [500, 361] on span "save" at bounding box center [499, 360] width 30 height 11
type input "12:00:00"
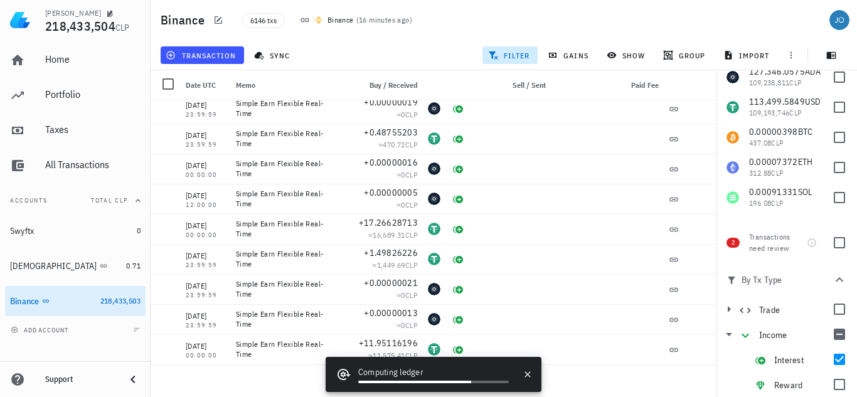
scroll to position [5657, 0]
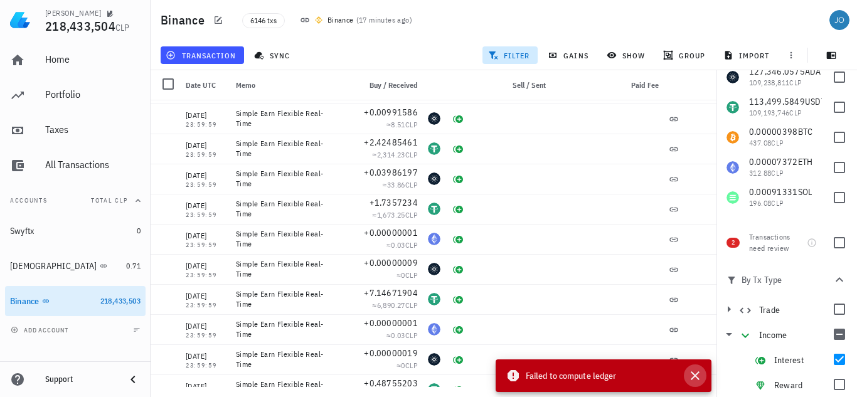
click at [689, 376] on icon "button" at bounding box center [694, 375] width 15 height 15
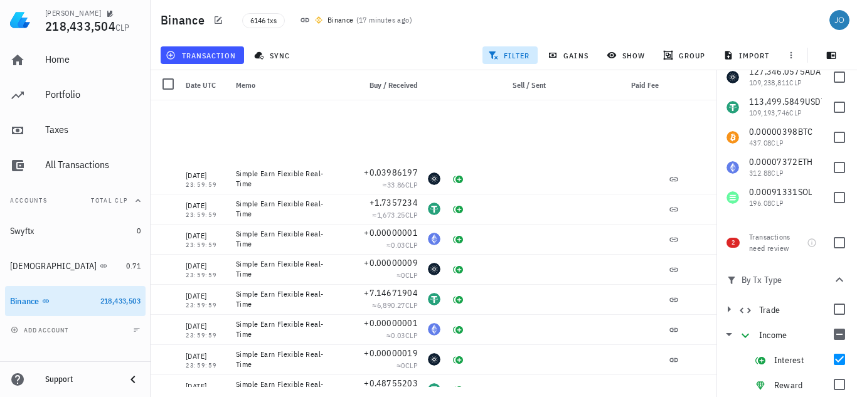
scroll to position [5907, 0]
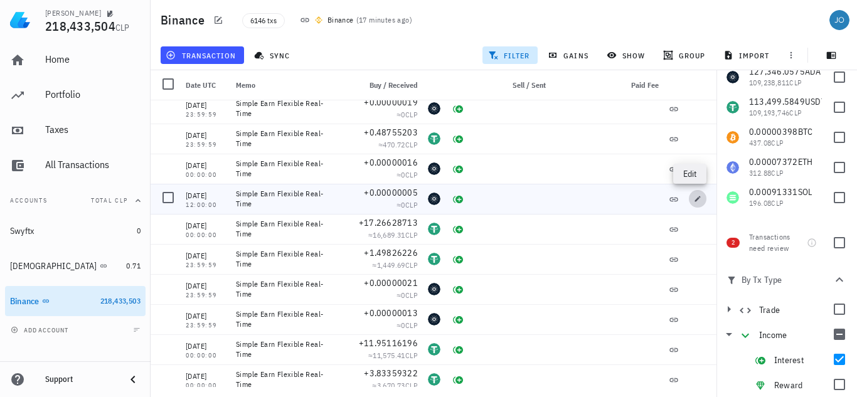
click at [694, 199] on icon "button" at bounding box center [698, 199] width 8 height 8
type input "0.00000005"
type input "ADA"
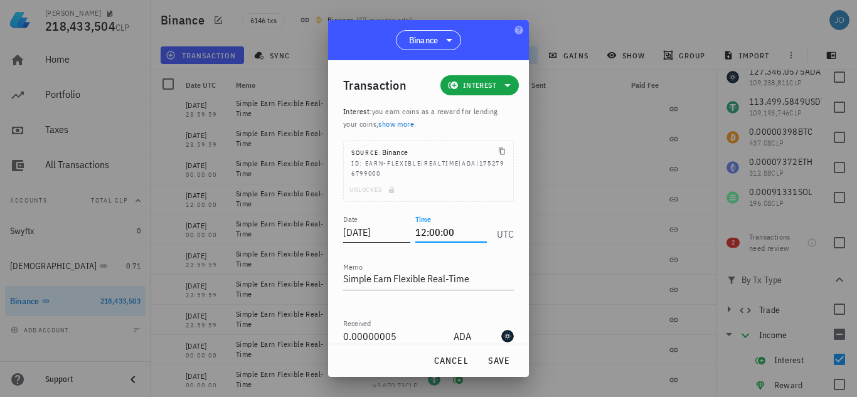
drag, startPoint x: 427, startPoint y: 213, endPoint x: 395, endPoint y: 215, distance: 32.1
click at [395, 215] on div "Date 2025-07-17 Time 12:00:00 UTC" at bounding box center [428, 229] width 171 height 34
click at [506, 353] on button "save" at bounding box center [499, 360] width 40 height 23
type input "12:00:00"
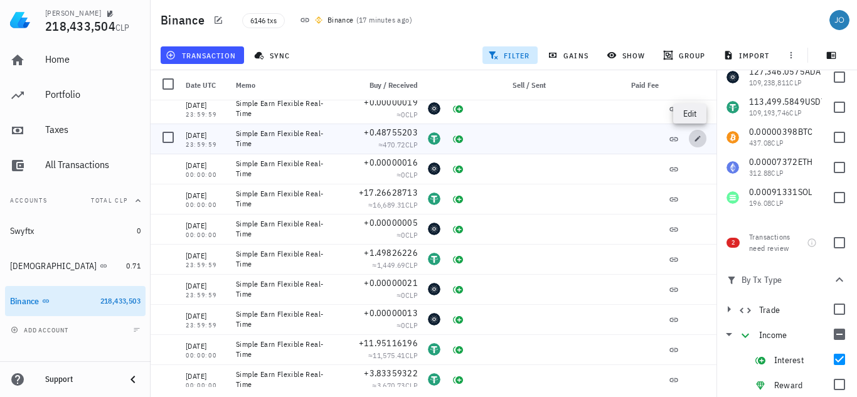
click at [696, 144] on button "button" at bounding box center [698, 139] width 18 height 18
type input "2025-07-18"
type input "23:59:59"
type input "0.48755203"
type input "USDT"
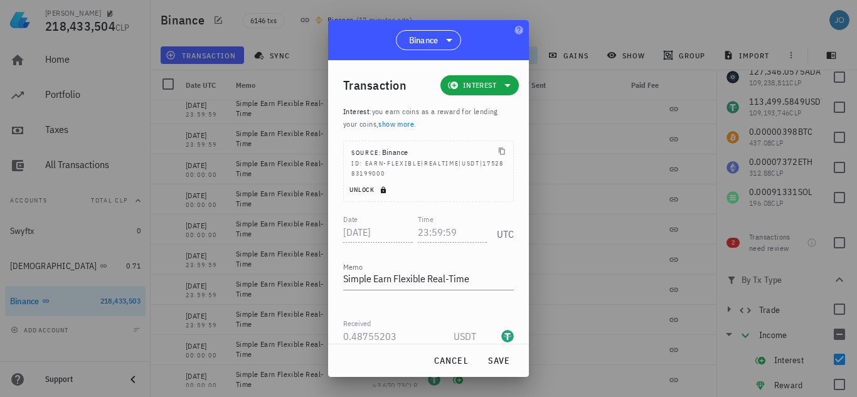
click at [361, 186] on span "Unlock" at bounding box center [369, 190] width 41 height 8
click at [430, 222] on input "23:59:59" at bounding box center [453, 232] width 70 height 20
drag, startPoint x: 452, startPoint y: 218, endPoint x: 384, endPoint y: 220, distance: 67.7
click at [384, 220] on div "Date 2025-07-18 Time 23:59:59 UTC" at bounding box center [428, 229] width 171 height 34
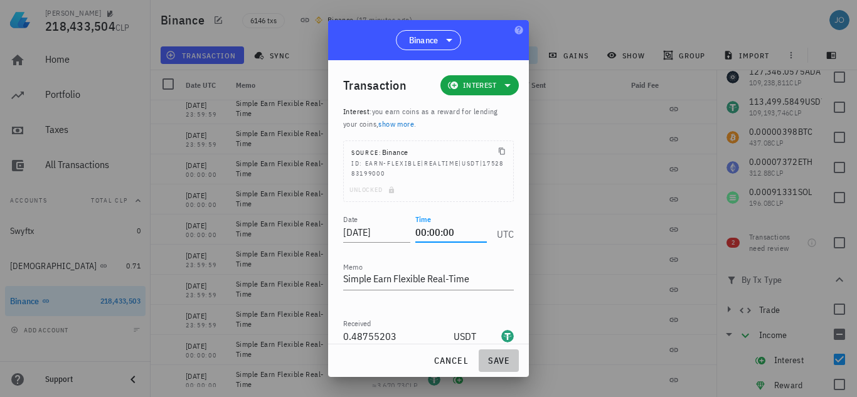
click at [492, 363] on span "save" at bounding box center [499, 360] width 30 height 11
type input "23:59:59"
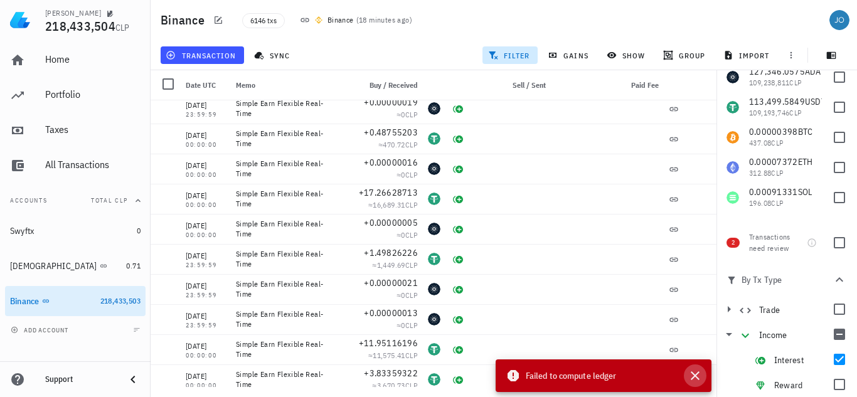
click at [689, 376] on icon "button" at bounding box center [694, 375] width 15 height 15
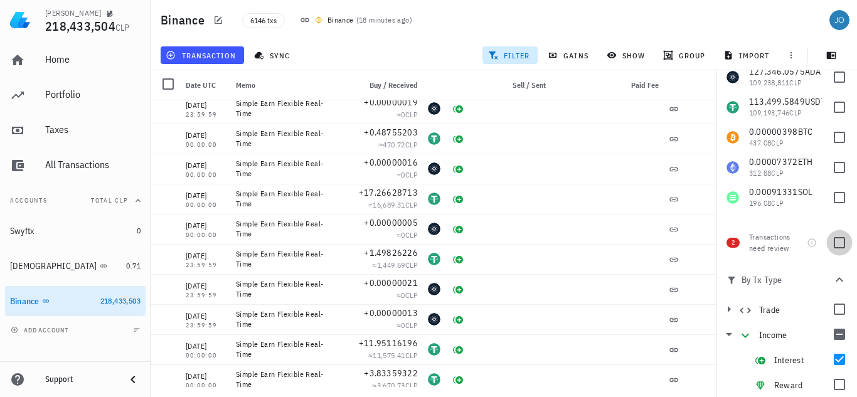
click at [830, 246] on div at bounding box center [839, 242] width 21 height 21
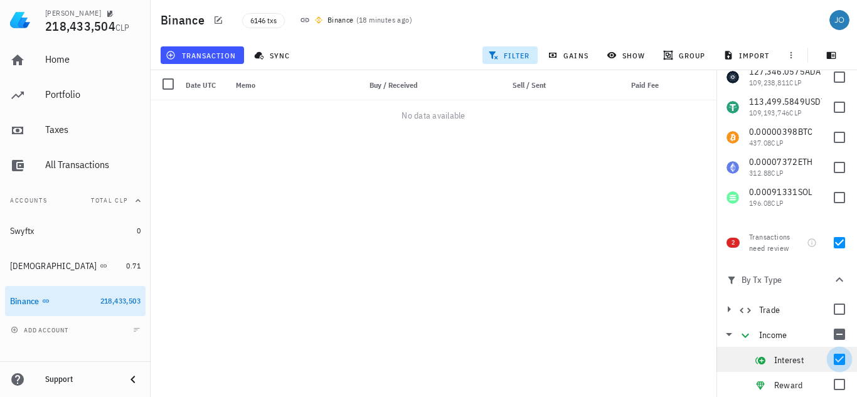
click at [832, 367] on div at bounding box center [839, 359] width 21 height 21
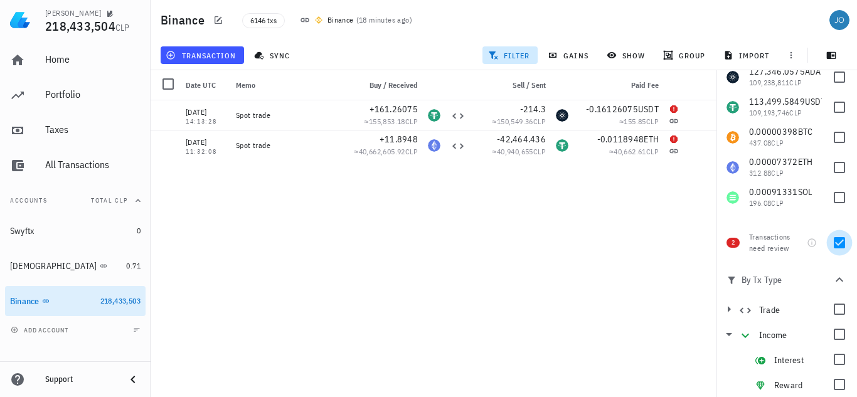
click at [834, 241] on div at bounding box center [839, 242] width 21 height 21
checkbox input "false"
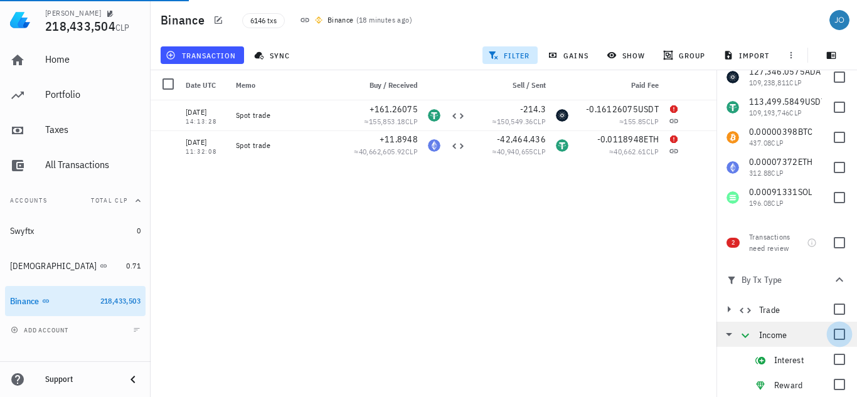
click at [832, 336] on div at bounding box center [839, 334] width 21 height 21
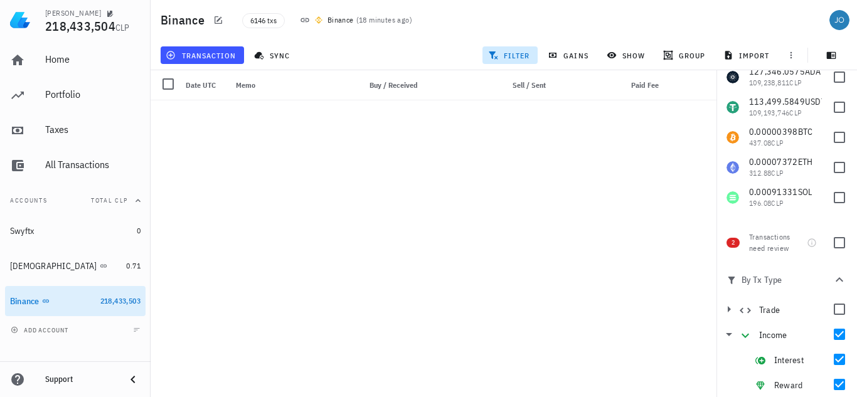
scroll to position [3565, 0]
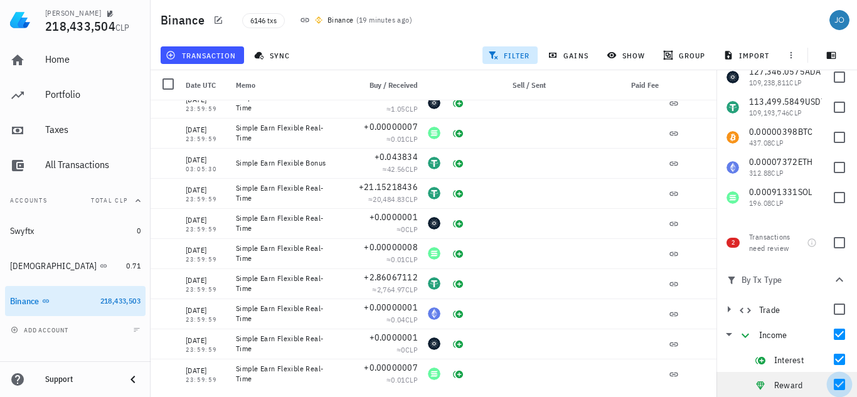
click at [829, 388] on div at bounding box center [839, 384] width 21 height 21
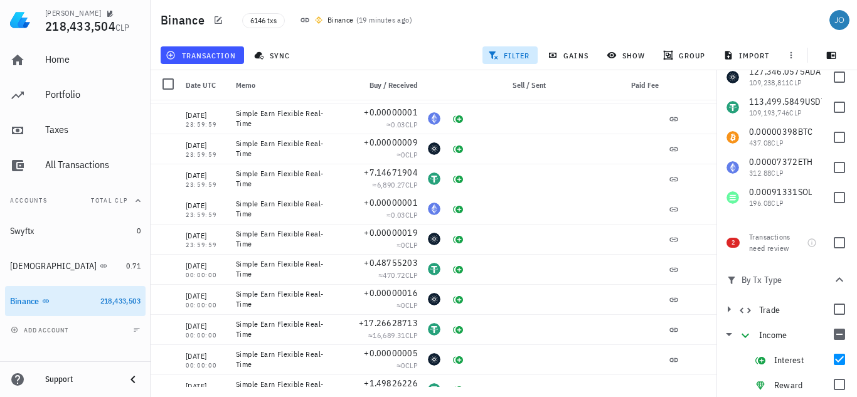
scroll to position [5778, 0]
click at [692, 184] on button "button" at bounding box center [698, 178] width 18 height 18
type input "2025-07-19"
type input "7.14671904"
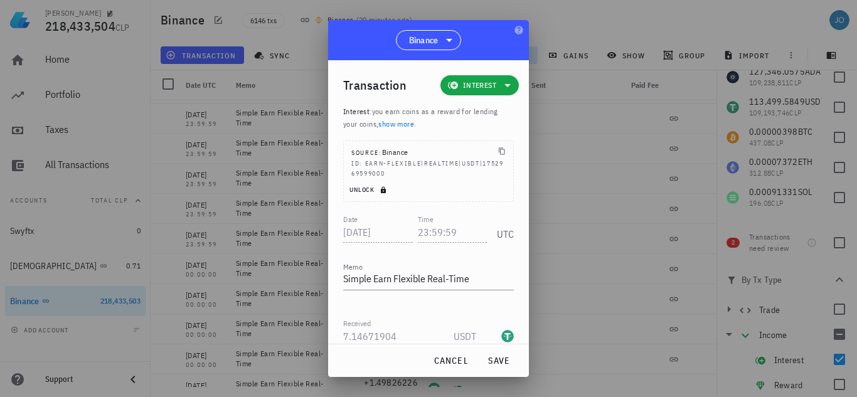
click at [356, 186] on span "Unlock" at bounding box center [369, 190] width 41 height 8
drag, startPoint x: 453, startPoint y: 214, endPoint x: 373, endPoint y: 211, distance: 79.7
click at [373, 212] on div "Date 2025-07-19 Time 23:59:59 UTC" at bounding box center [428, 229] width 171 height 34
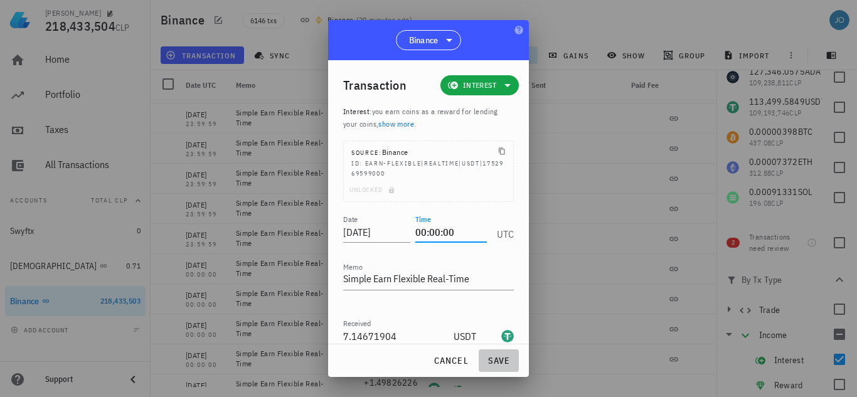
click at [497, 363] on span "save" at bounding box center [499, 360] width 30 height 11
type input "23:59:59"
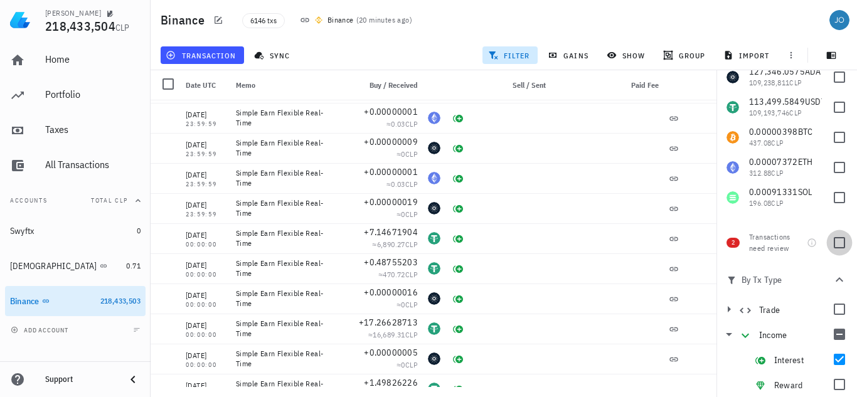
click at [831, 243] on div at bounding box center [839, 242] width 21 height 21
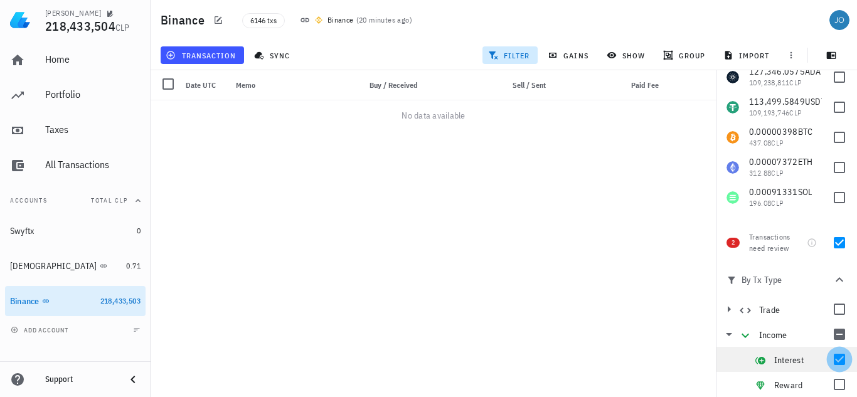
click at [831, 361] on div at bounding box center [839, 359] width 21 height 21
click at [831, 246] on div at bounding box center [839, 242] width 21 height 21
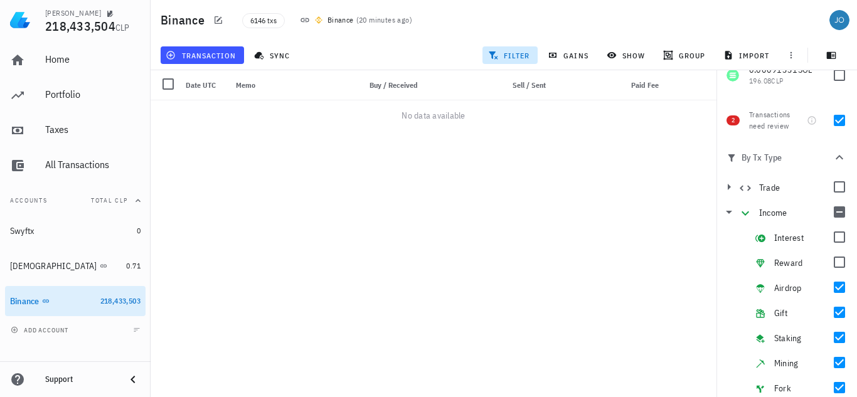
scroll to position [156, 0]
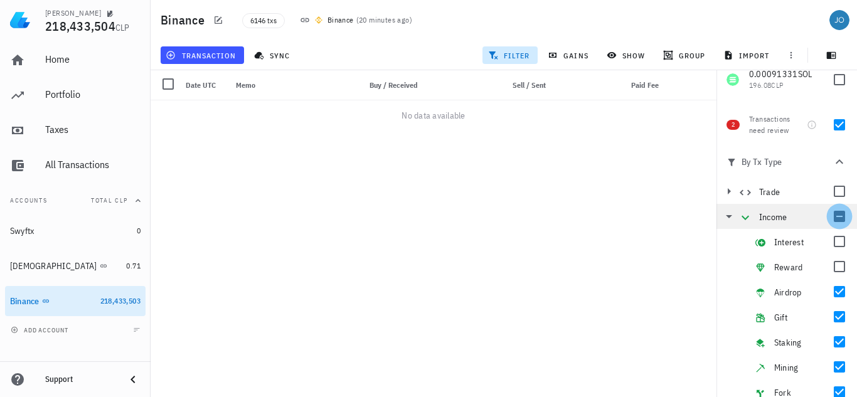
click at [835, 214] on div at bounding box center [839, 216] width 21 height 21
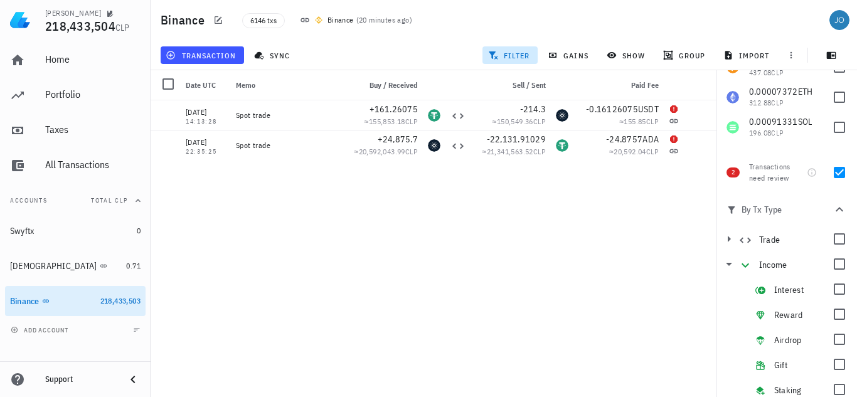
scroll to position [107, 0]
click at [829, 177] on div at bounding box center [839, 173] width 21 height 21
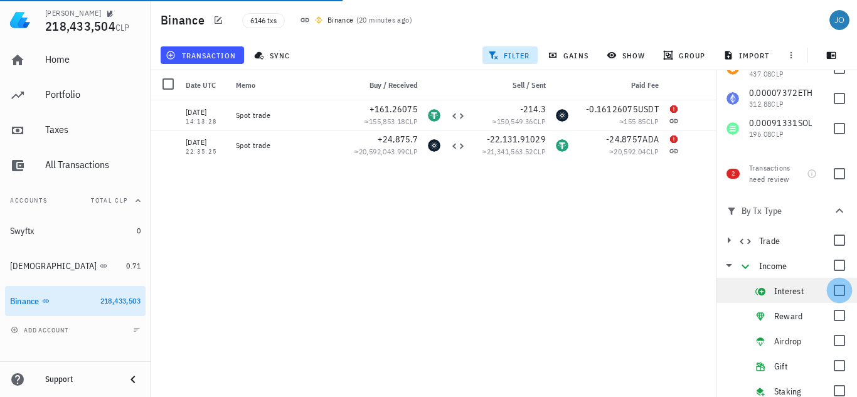
click at [829, 286] on div at bounding box center [839, 290] width 21 height 21
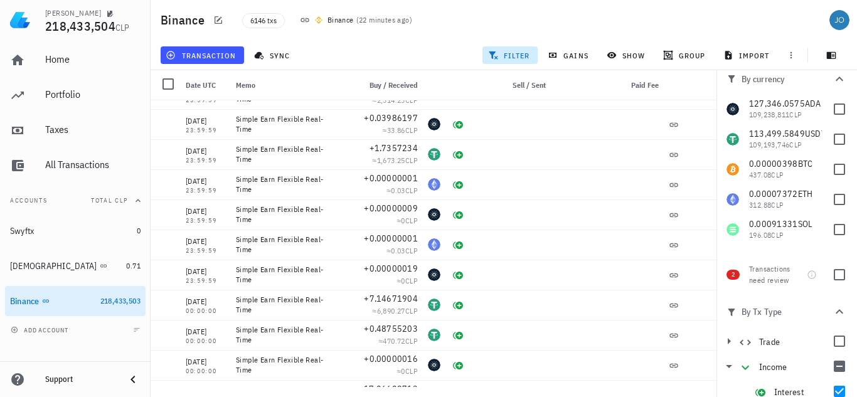
scroll to position [9, 0]
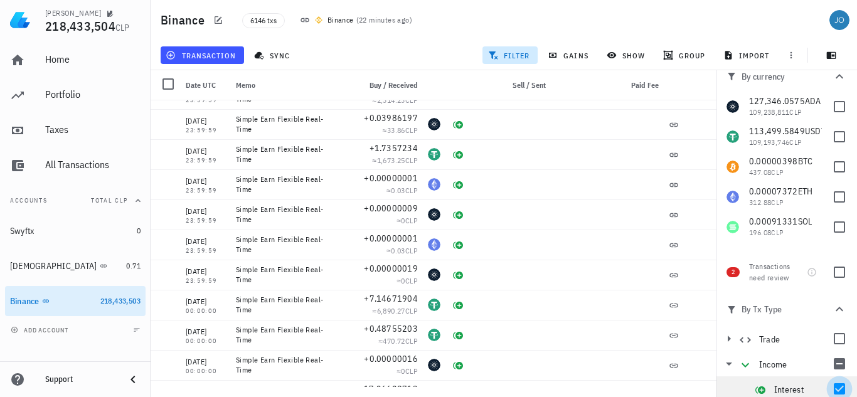
click at [832, 389] on div at bounding box center [839, 388] width 21 height 21
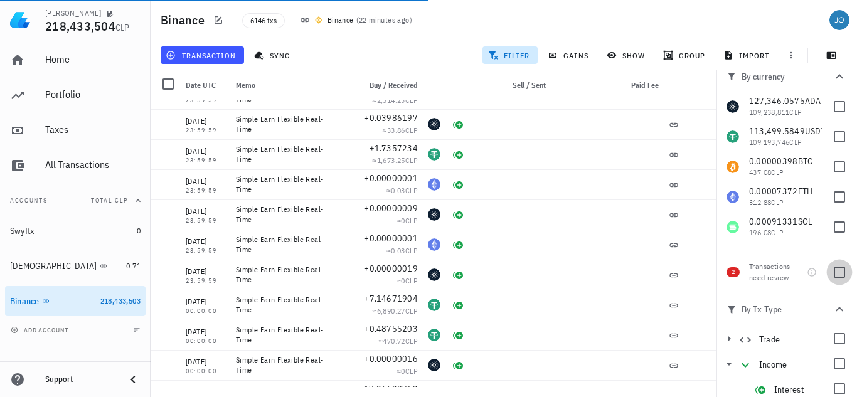
click at [836, 272] on div at bounding box center [839, 272] width 21 height 21
checkbox input "true"
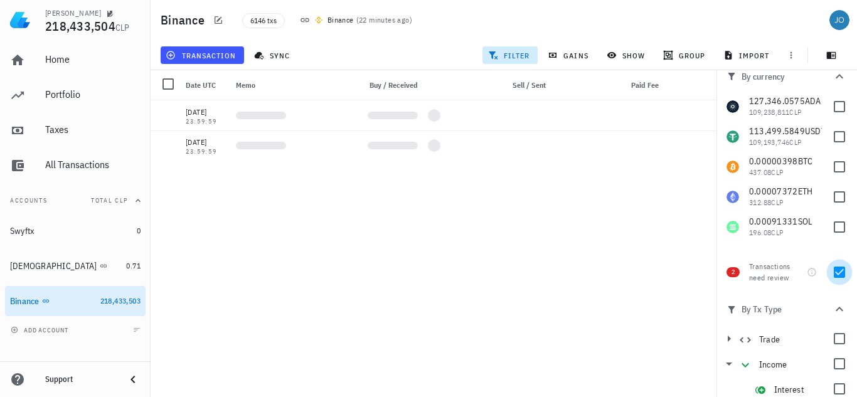
scroll to position [0, 0]
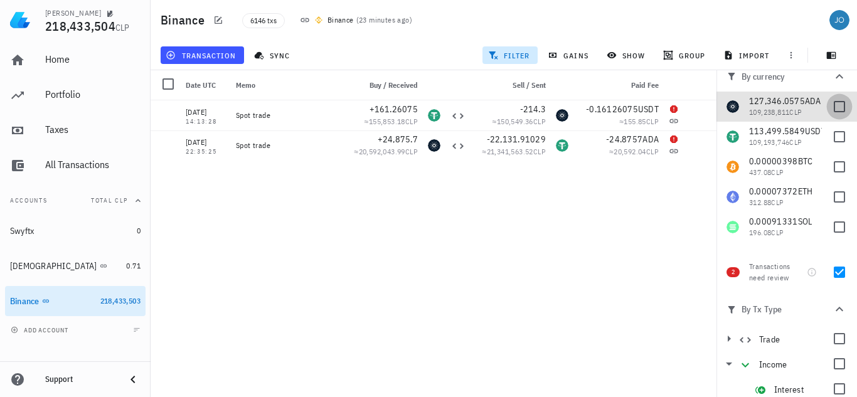
click at [829, 109] on div at bounding box center [839, 106] width 21 height 21
checkbox input "true"
click at [830, 268] on div at bounding box center [839, 272] width 21 height 21
checkbox input "false"
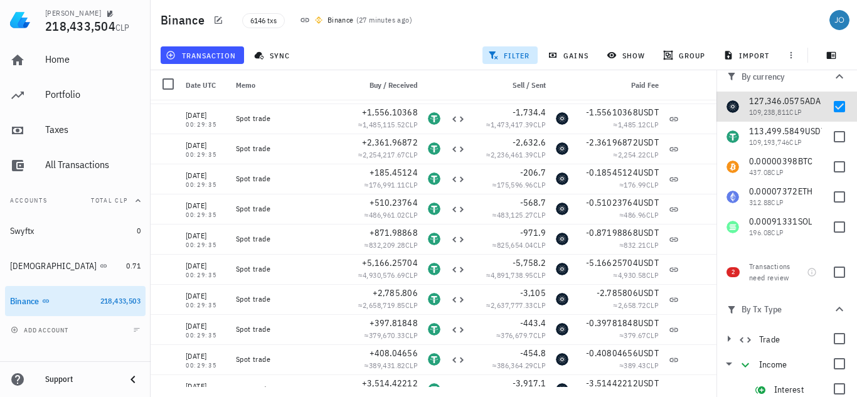
scroll to position [115709, 0]
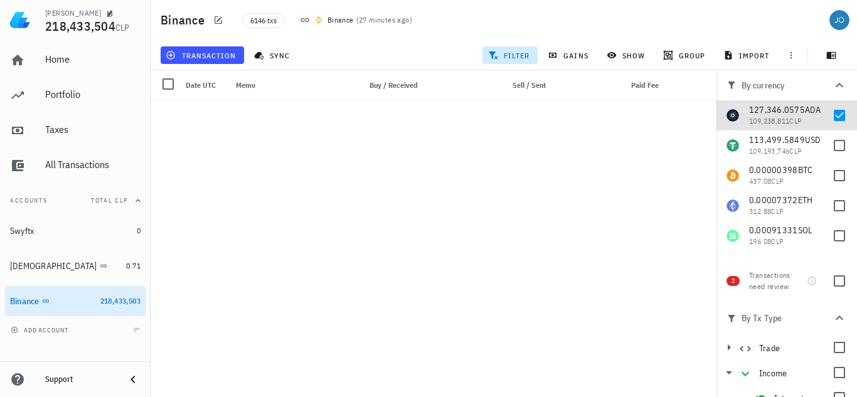
scroll to position [115709, 0]
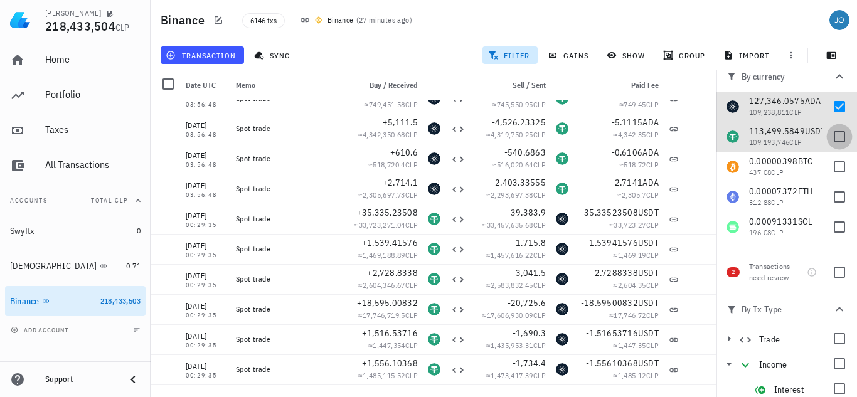
click at [830, 140] on div at bounding box center [839, 136] width 21 height 21
checkbox input "true"
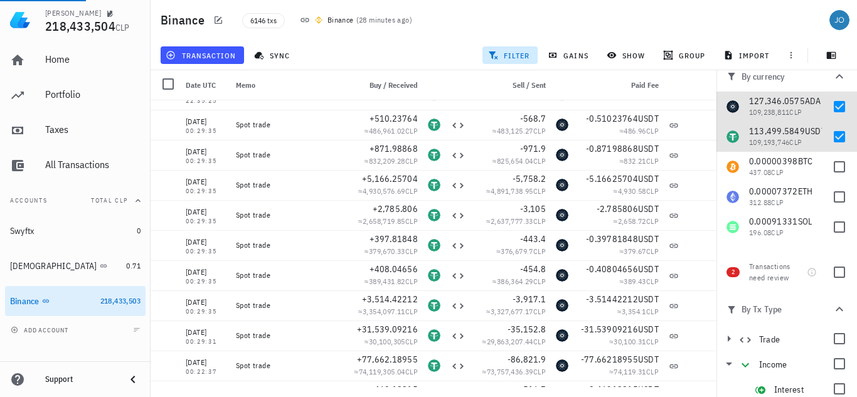
scroll to position [124230, 0]
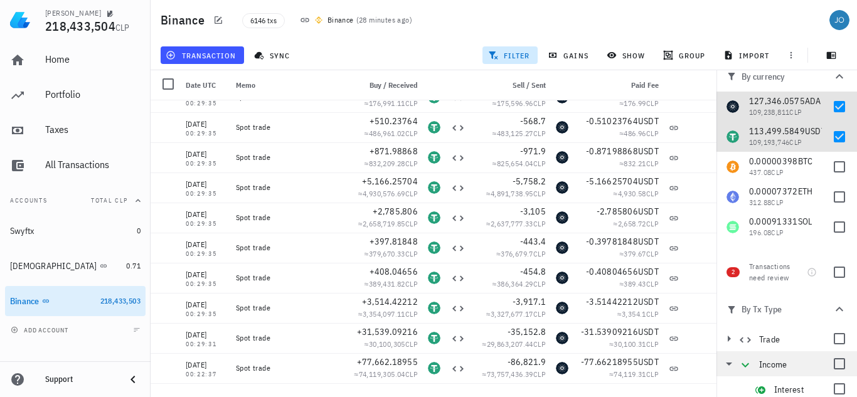
click at [746, 366] on icon at bounding box center [745, 364] width 15 height 15
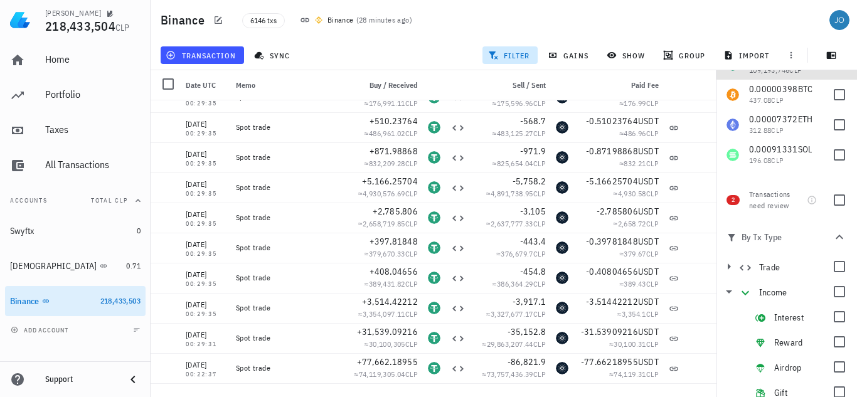
scroll to position [100, 0]
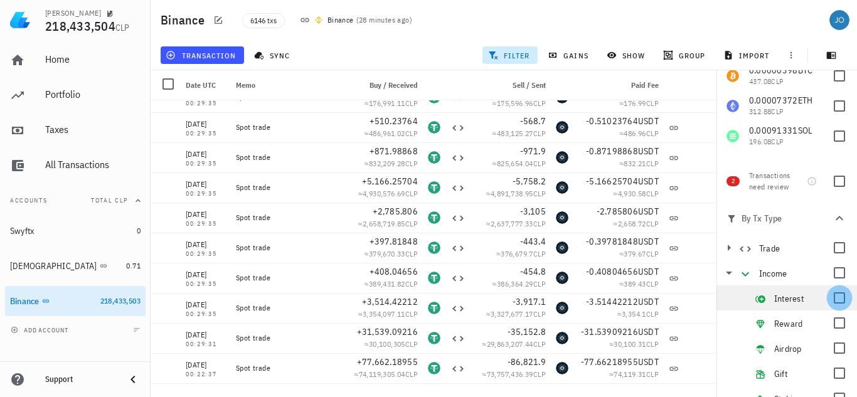
click at [830, 298] on div at bounding box center [839, 297] width 21 height 21
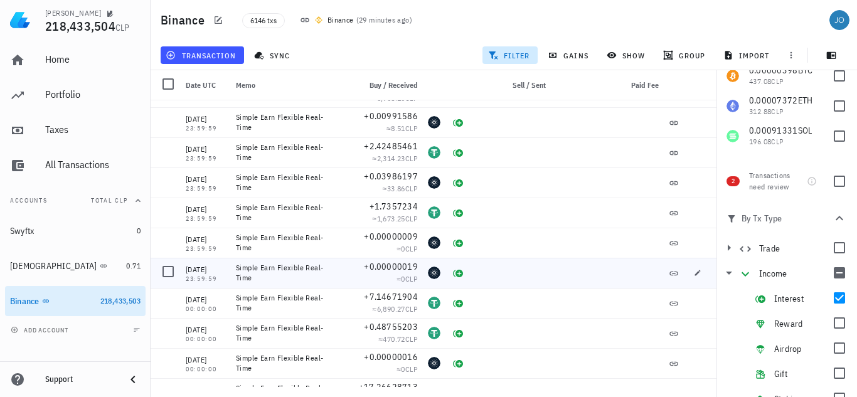
scroll to position [3816, 0]
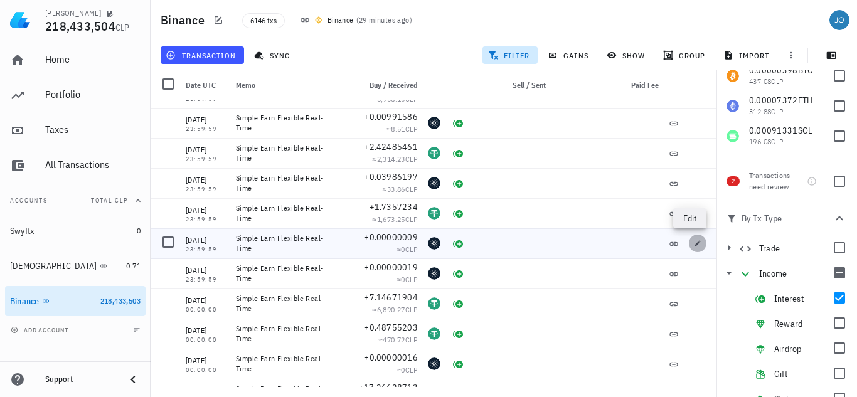
click at [689, 250] on button "button" at bounding box center [698, 244] width 18 height 18
type input "2025-07-20"
type input "0.00000009"
type input "ADA"
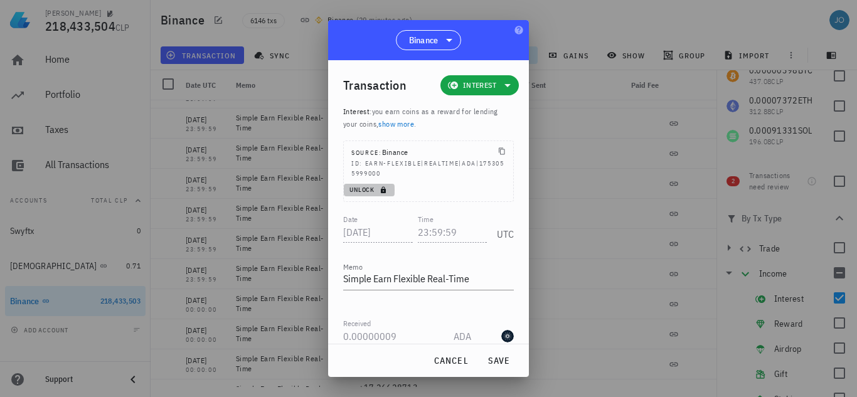
click at [362, 186] on span "Unlock" at bounding box center [369, 190] width 41 height 8
drag, startPoint x: 422, startPoint y: 216, endPoint x: 401, endPoint y: 219, distance: 21.5
click at [401, 219] on div "Date 2025-07-20 Time 23:59:59 UTC" at bounding box center [428, 229] width 171 height 34
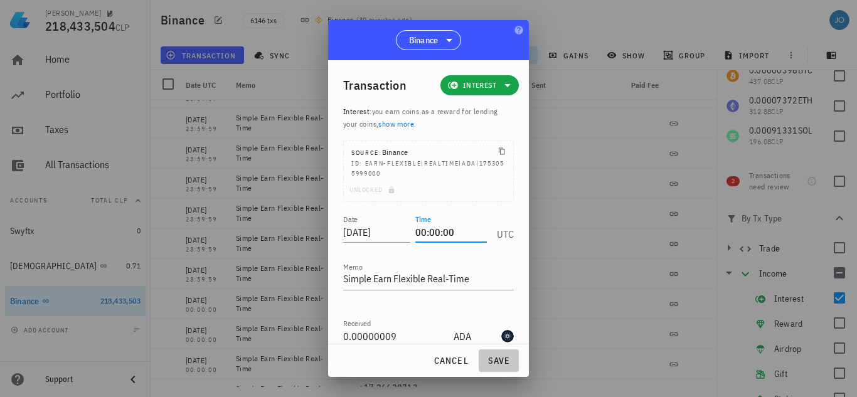
click at [506, 367] on button "save" at bounding box center [499, 360] width 40 height 23
type input "23:59:59"
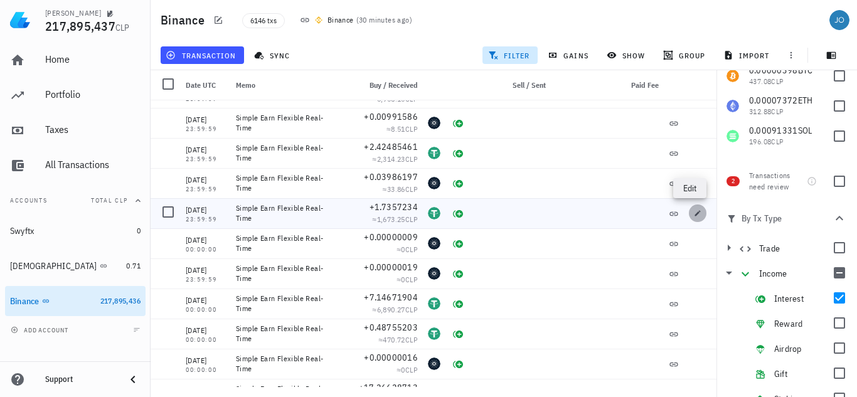
click at [689, 217] on button "button" at bounding box center [698, 213] width 18 height 18
type input "1.7357234"
type input "USDT"
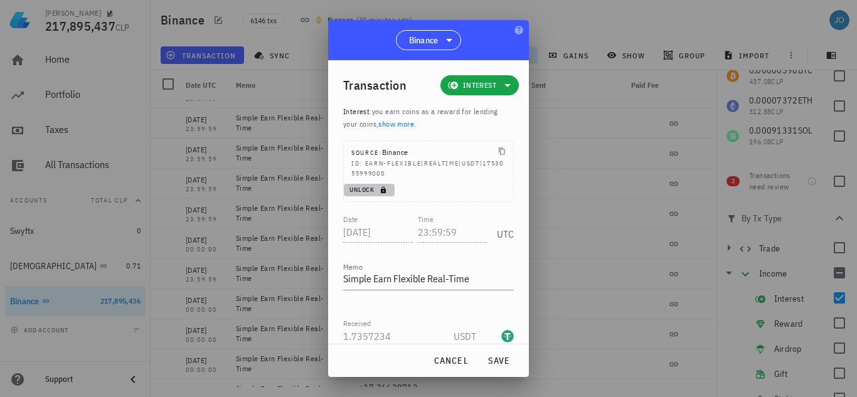
click at [354, 186] on span "Unlock" at bounding box center [369, 190] width 41 height 8
drag, startPoint x: 460, startPoint y: 218, endPoint x: 408, endPoint y: 214, distance: 52.2
click at [408, 214] on div "Date 2025-07-20 Time 23:59:59 UTC" at bounding box center [428, 229] width 171 height 34
click at [492, 366] on span "save" at bounding box center [499, 360] width 30 height 11
type input "23:59:59"
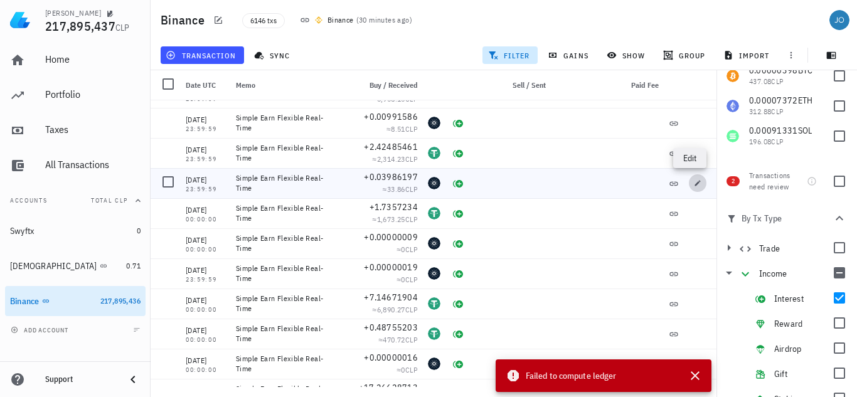
click at [691, 189] on button "button" at bounding box center [698, 183] width 18 height 18
type input "2025-07-22"
type input "0.03986197"
type input "ADA"
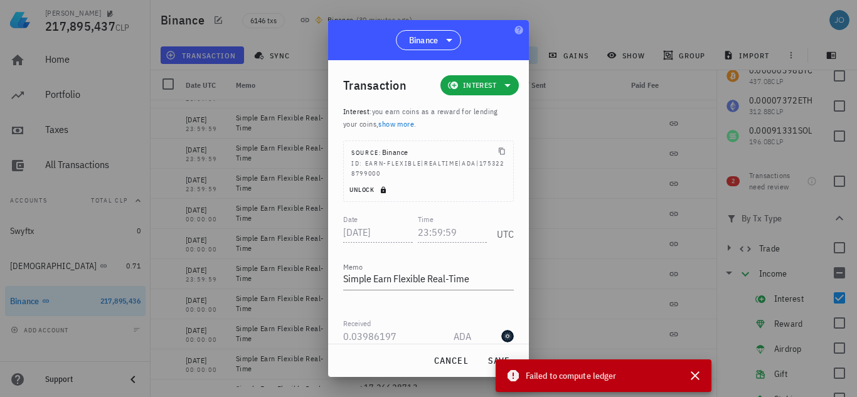
click at [371, 186] on span "Unlock" at bounding box center [369, 190] width 41 height 8
click at [446, 222] on input "23:59:59" at bounding box center [453, 232] width 70 height 20
drag, startPoint x: 465, startPoint y: 219, endPoint x: 406, endPoint y: 209, distance: 59.8
click at [406, 212] on div "Date 2025-07-22 Time 23:59:50 UTC" at bounding box center [428, 229] width 171 height 34
click at [485, 361] on span "save" at bounding box center [499, 360] width 30 height 11
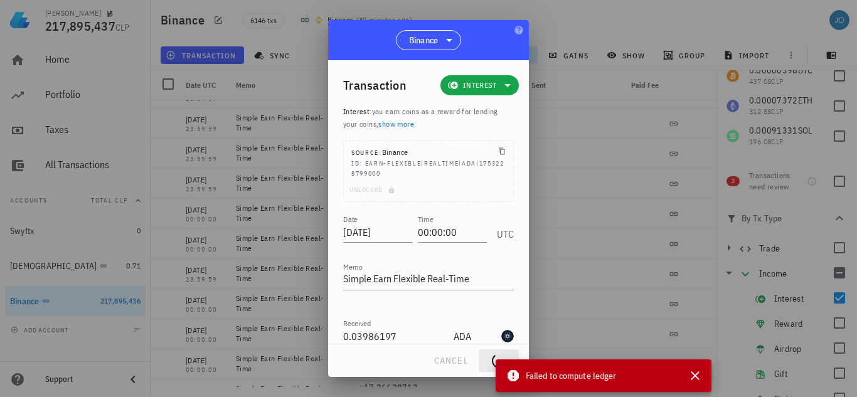
type input "23:59:59"
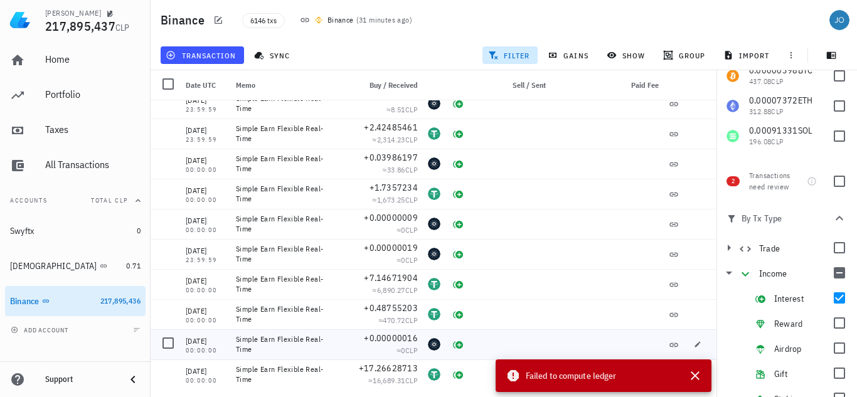
scroll to position [3839, 0]
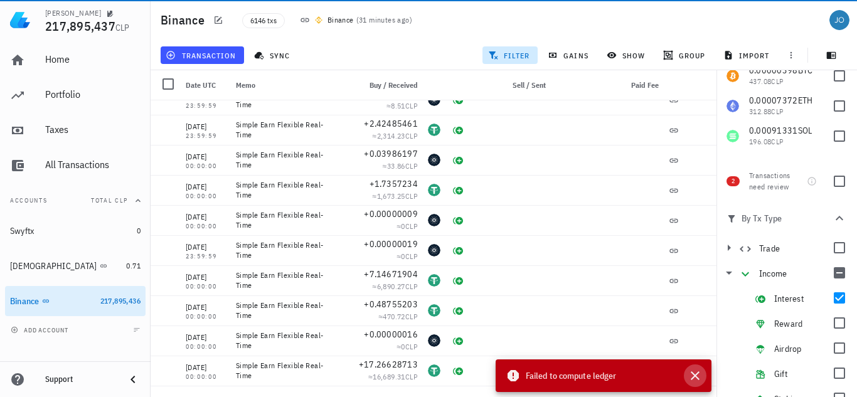
click at [696, 373] on icon "button" at bounding box center [694, 375] width 15 height 15
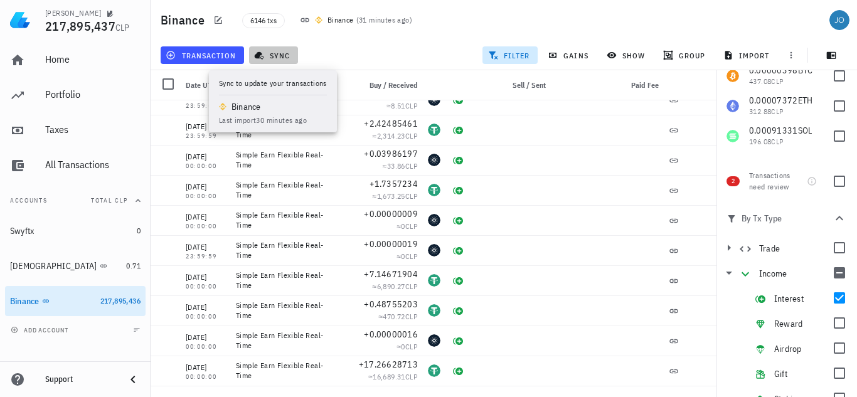
click at [267, 51] on span "sync" at bounding box center [273, 55] width 33 height 10
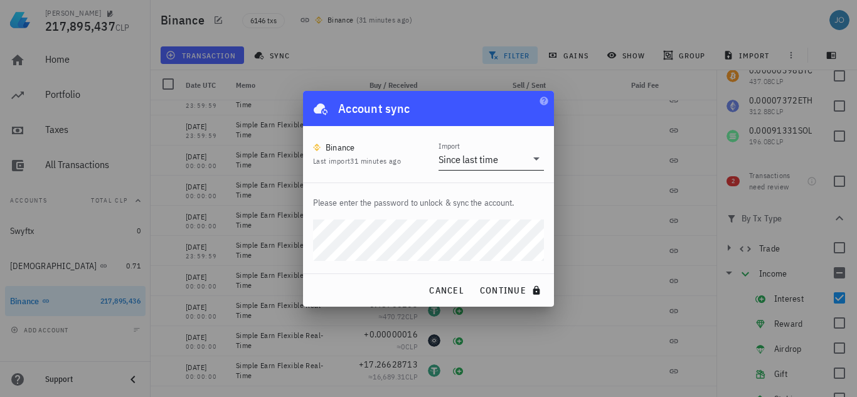
click at [484, 160] on div "Since last time" at bounding box center [468, 159] width 60 height 13
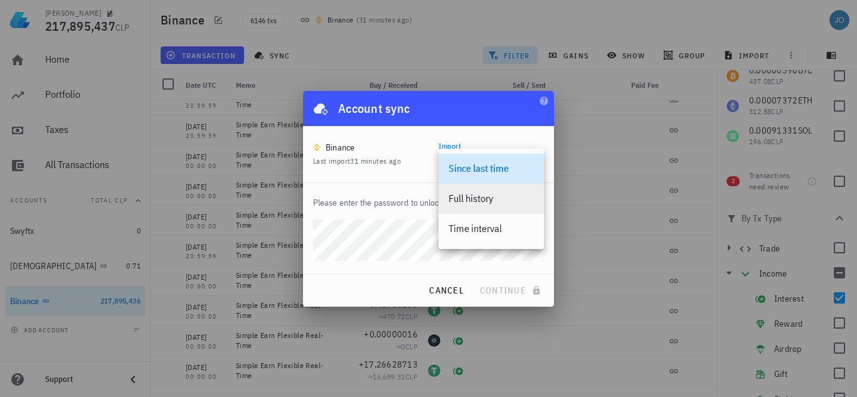
click at [479, 196] on div "Full history" at bounding box center [490, 199] width 85 height 12
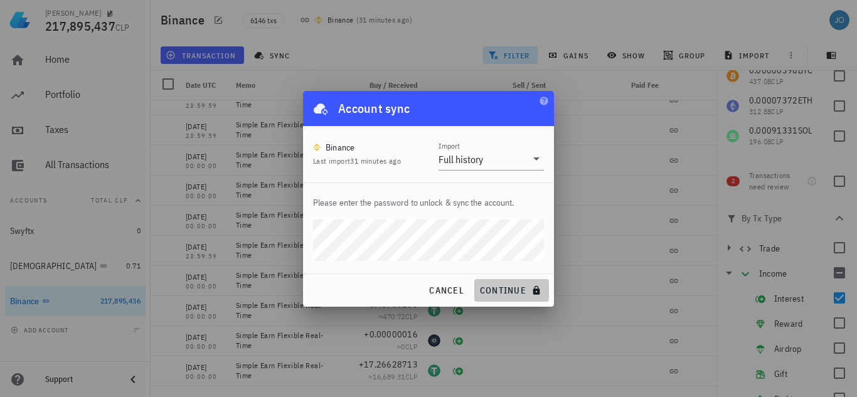
click at [502, 285] on span "continue" at bounding box center [511, 290] width 65 height 11
